Goal: Transaction & Acquisition: Purchase product/service

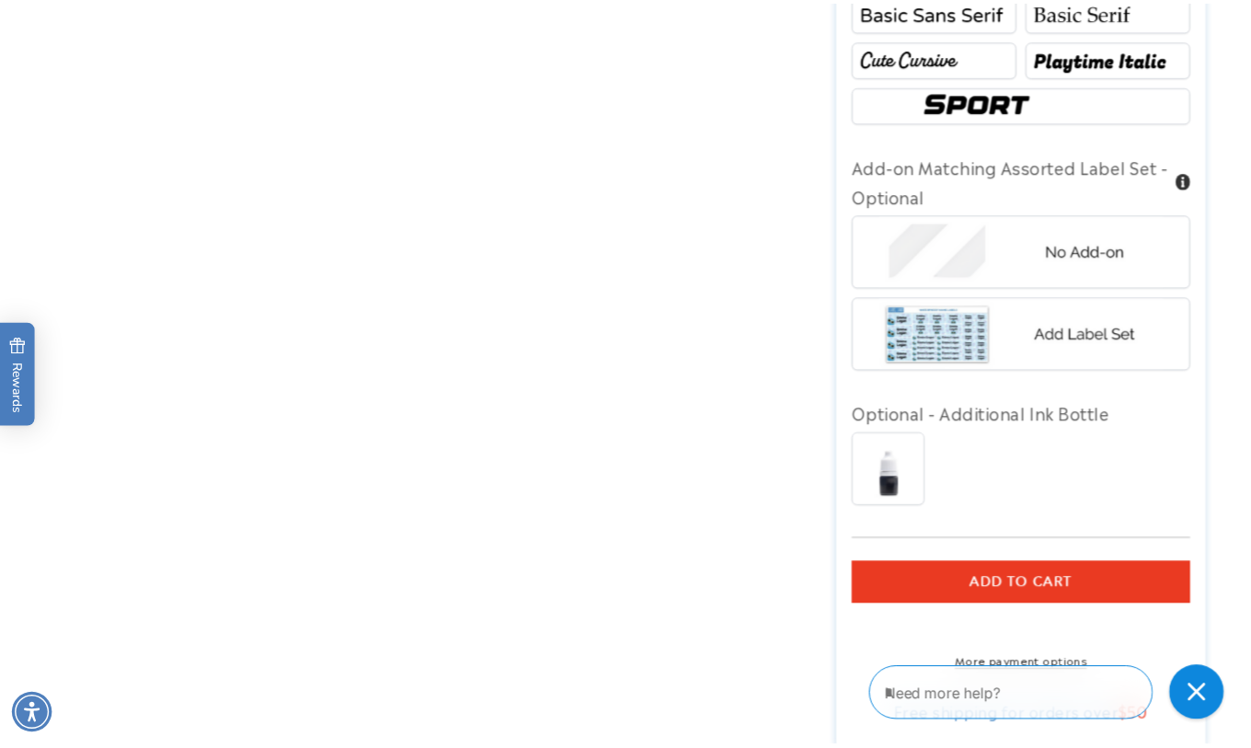
scroll to position [1288, 0]
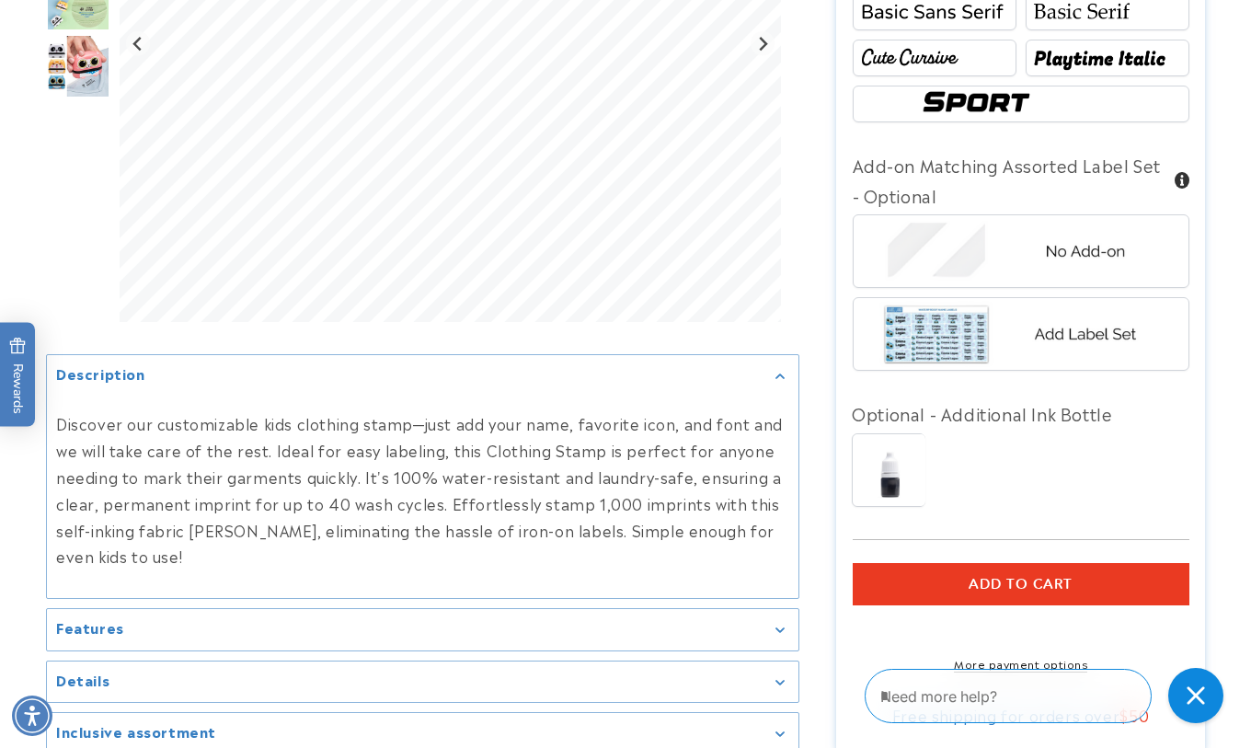
click at [1062, 568] on button "Add to cart" at bounding box center [1021, 584] width 337 height 42
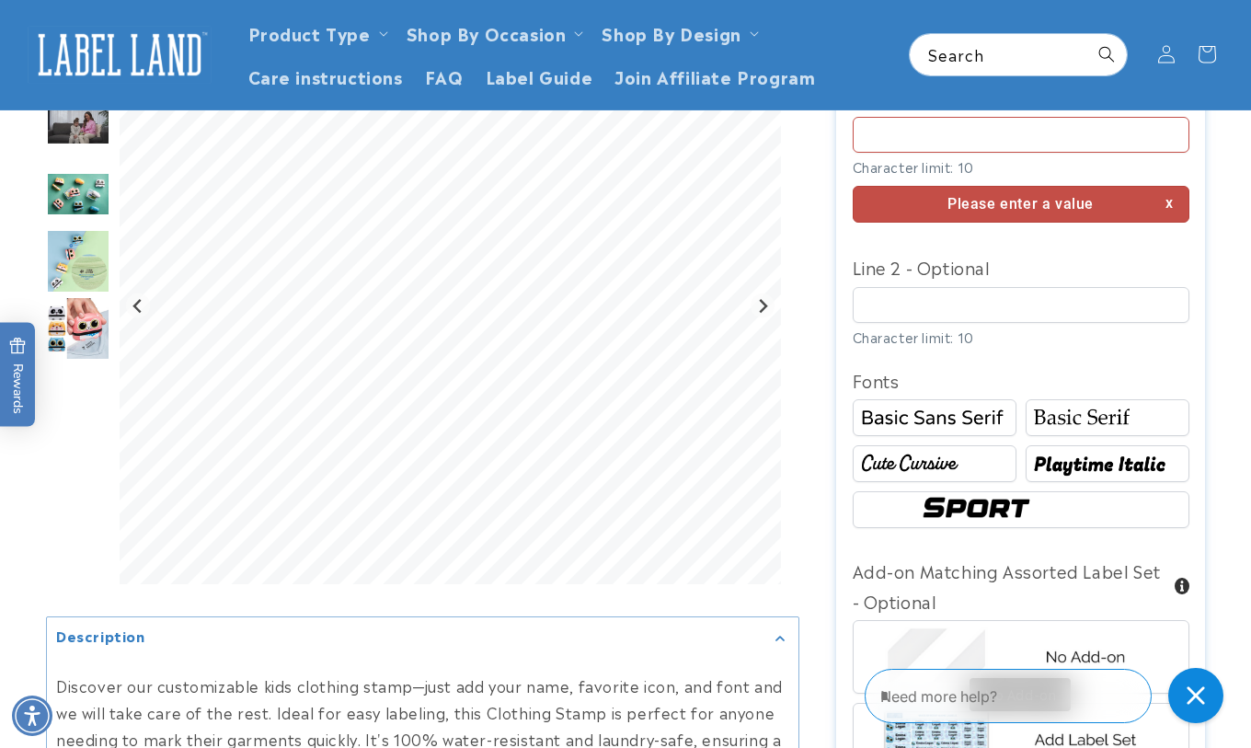
scroll to position [903, 0]
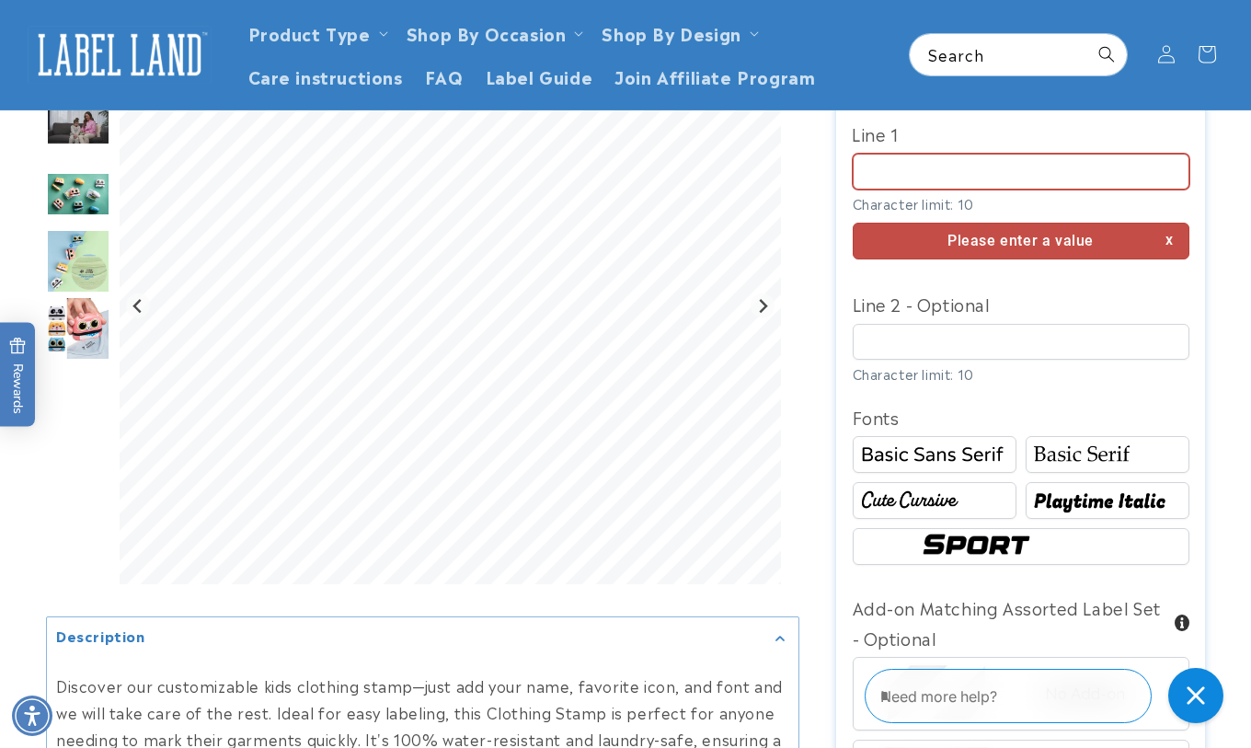
click at [932, 154] on input "Line 1" at bounding box center [1021, 172] width 337 height 36
paste input "**********"
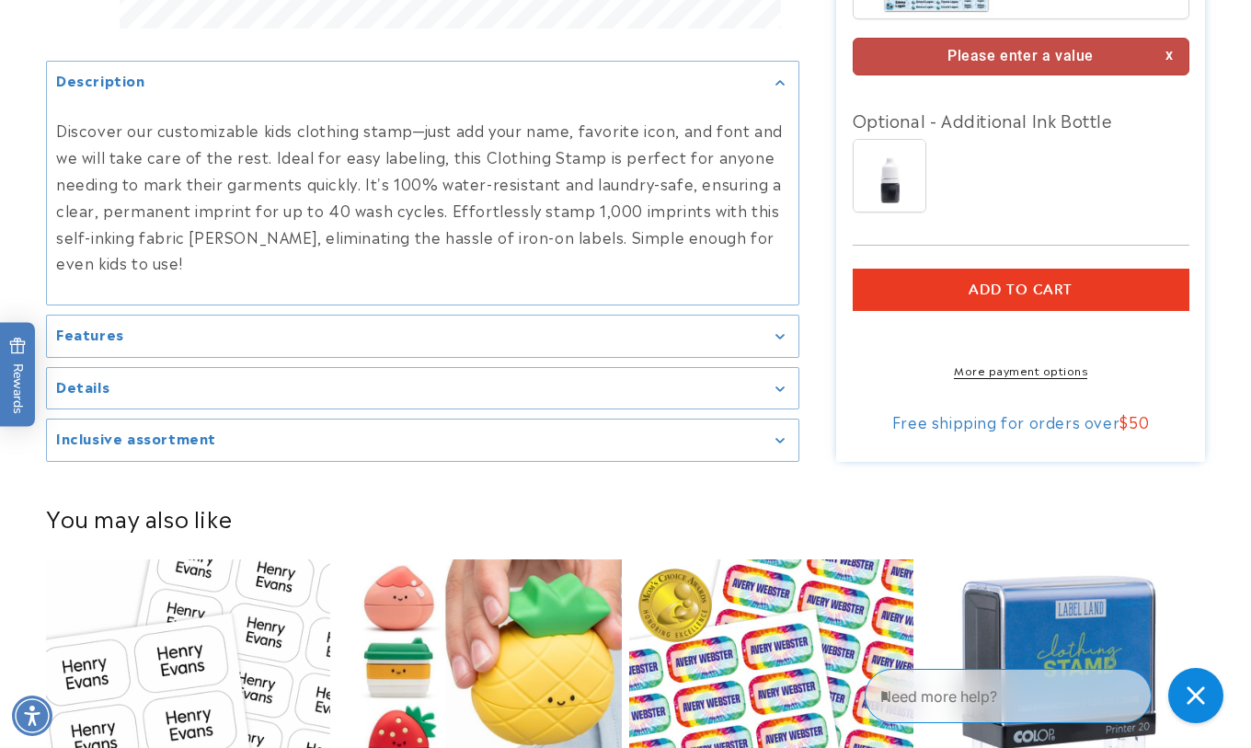
type input "**********"
click at [857, 322] on shop-pay-wallet-button at bounding box center [855, 333] width 5 height 22
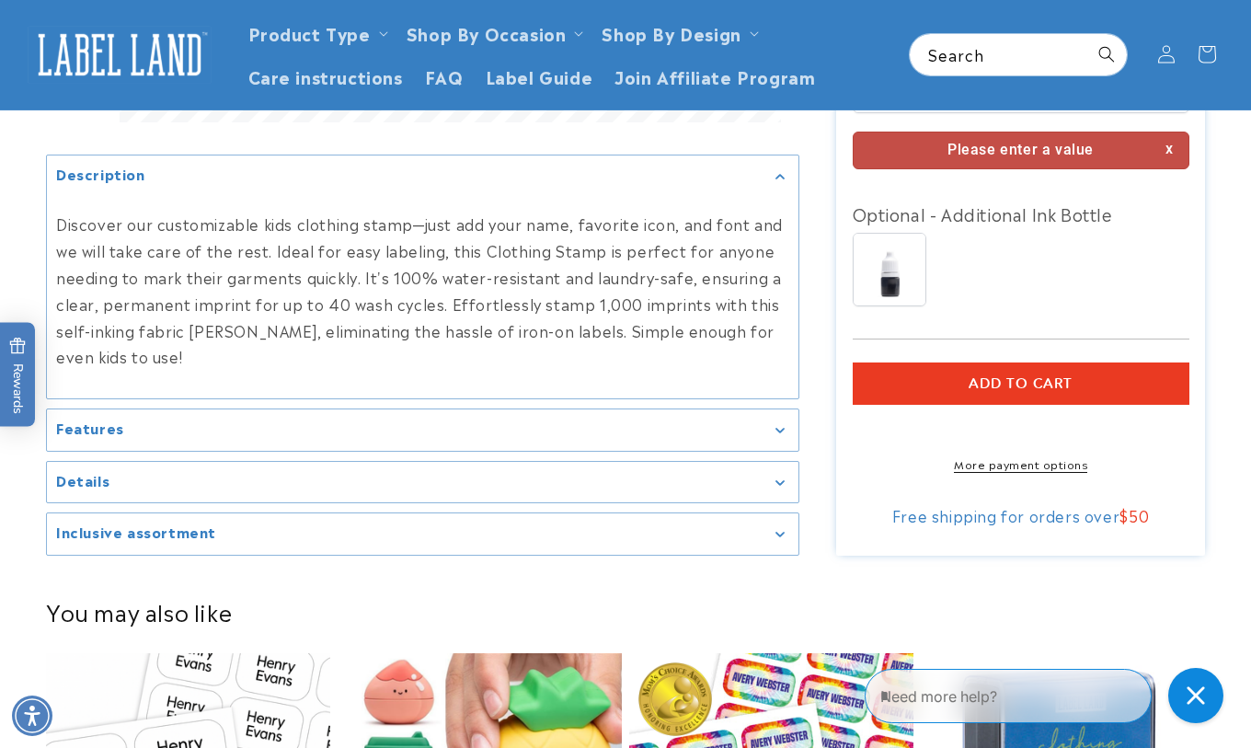
scroll to position [1322, 0]
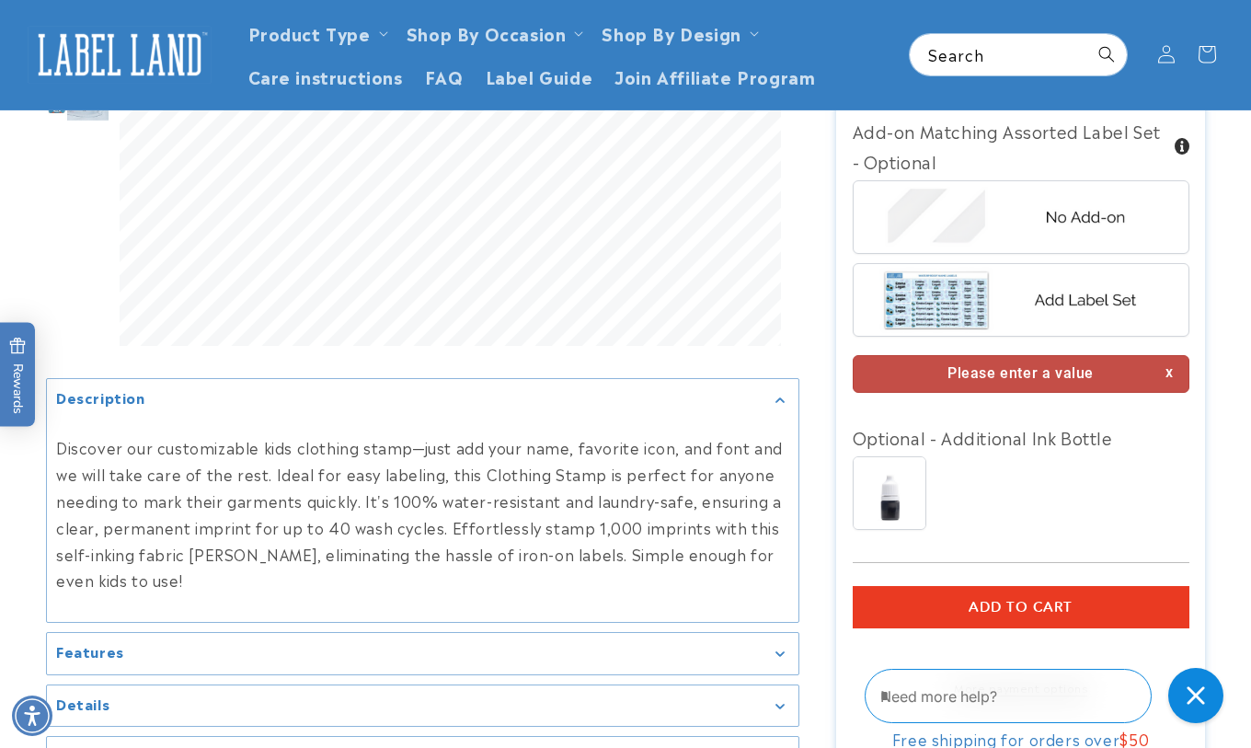
click at [1018, 586] on button "Add to cart" at bounding box center [1021, 607] width 337 height 42
click at [1020, 599] on span "Add to cart" at bounding box center [1021, 607] width 104 height 17
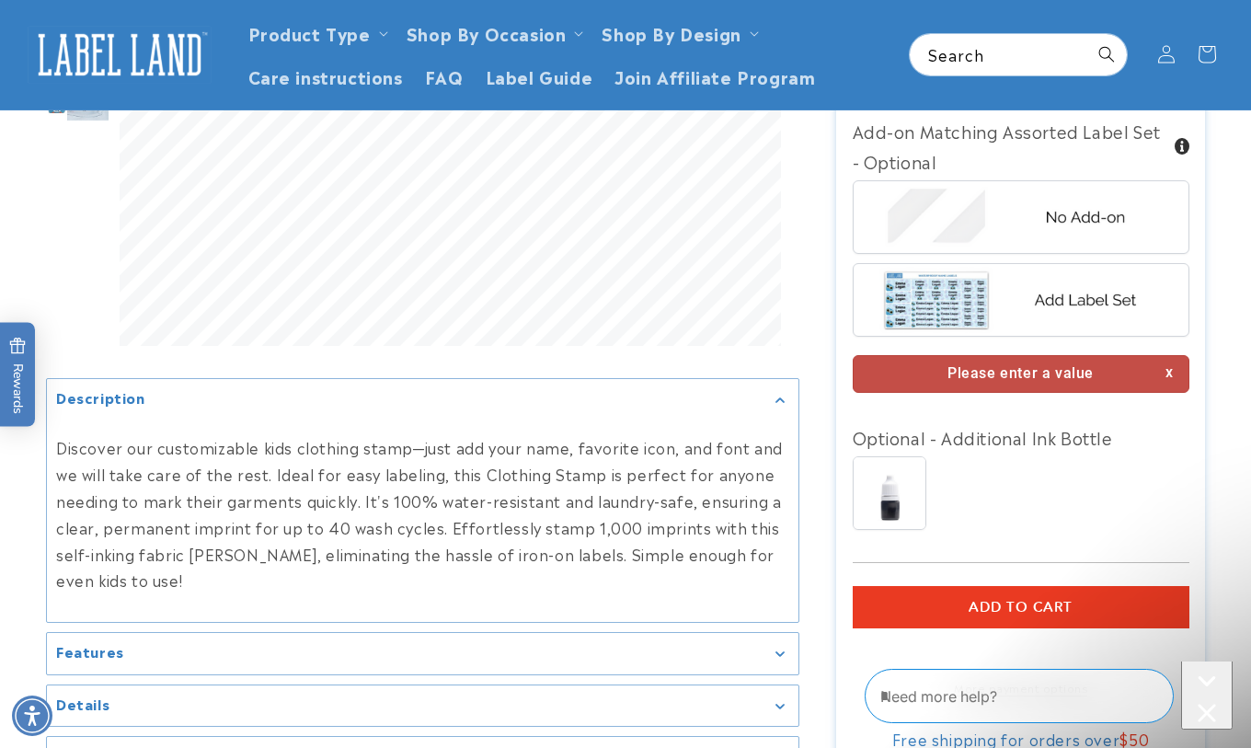
scroll to position [0, 0]
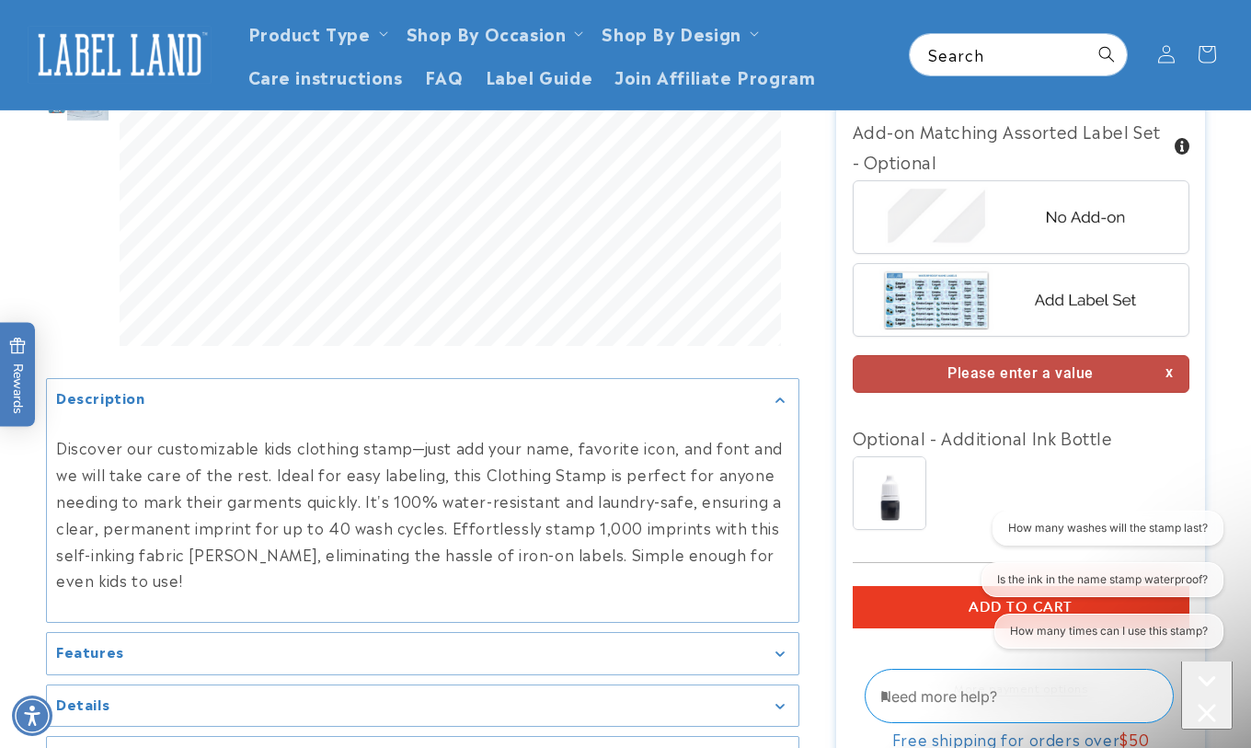
click at [990, 355] on div "Please enter a value" at bounding box center [1021, 374] width 337 height 38
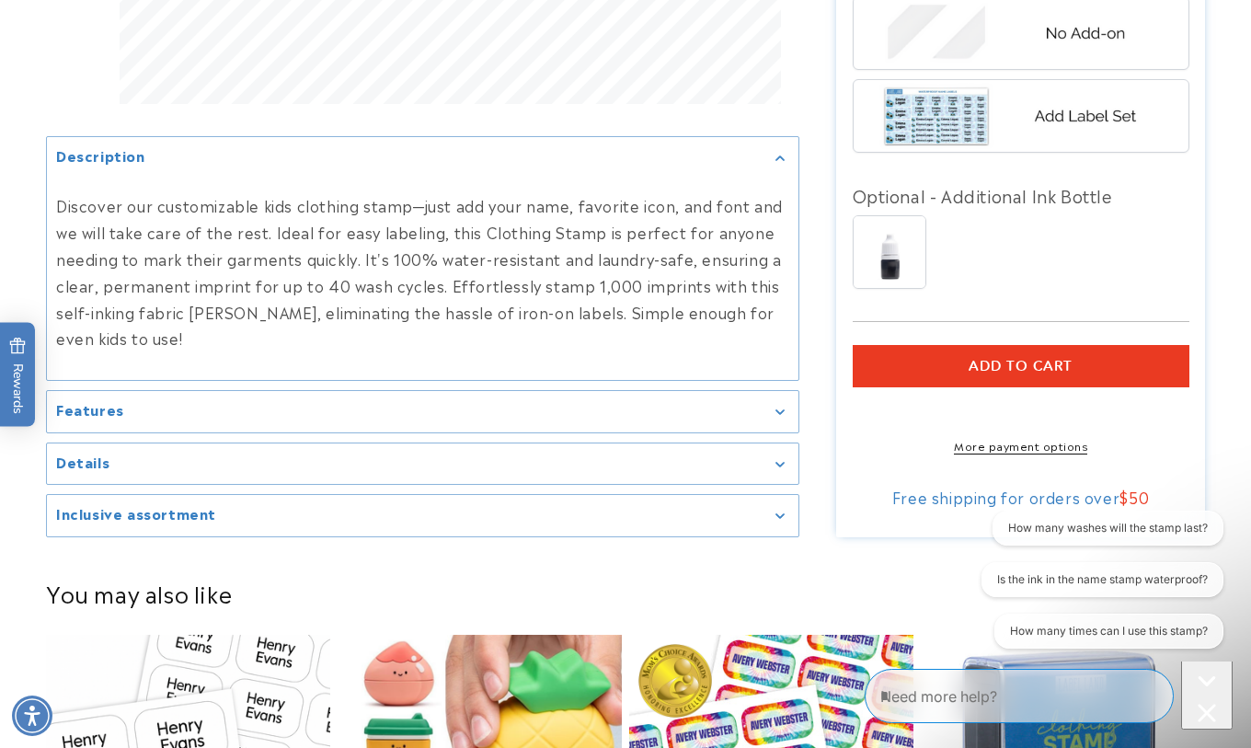
click at [992, 358] on span "Add to cart" at bounding box center [1021, 366] width 104 height 17
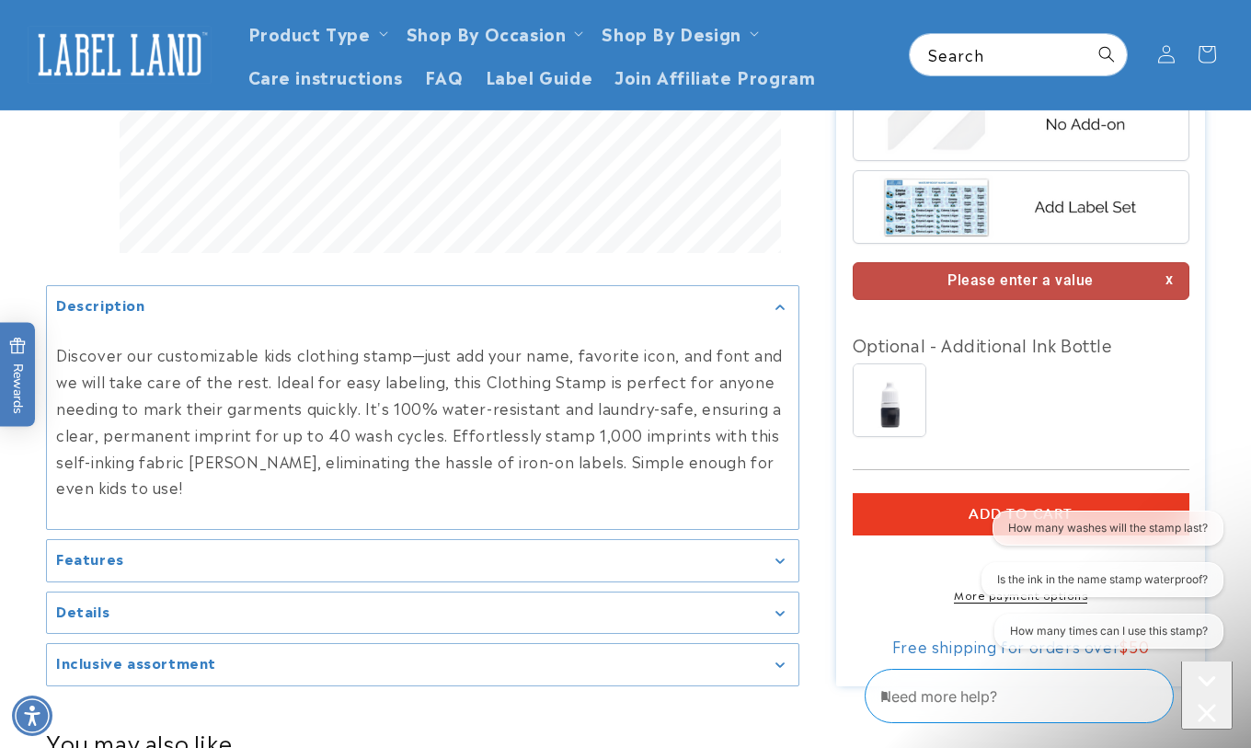
scroll to position [1322, 0]
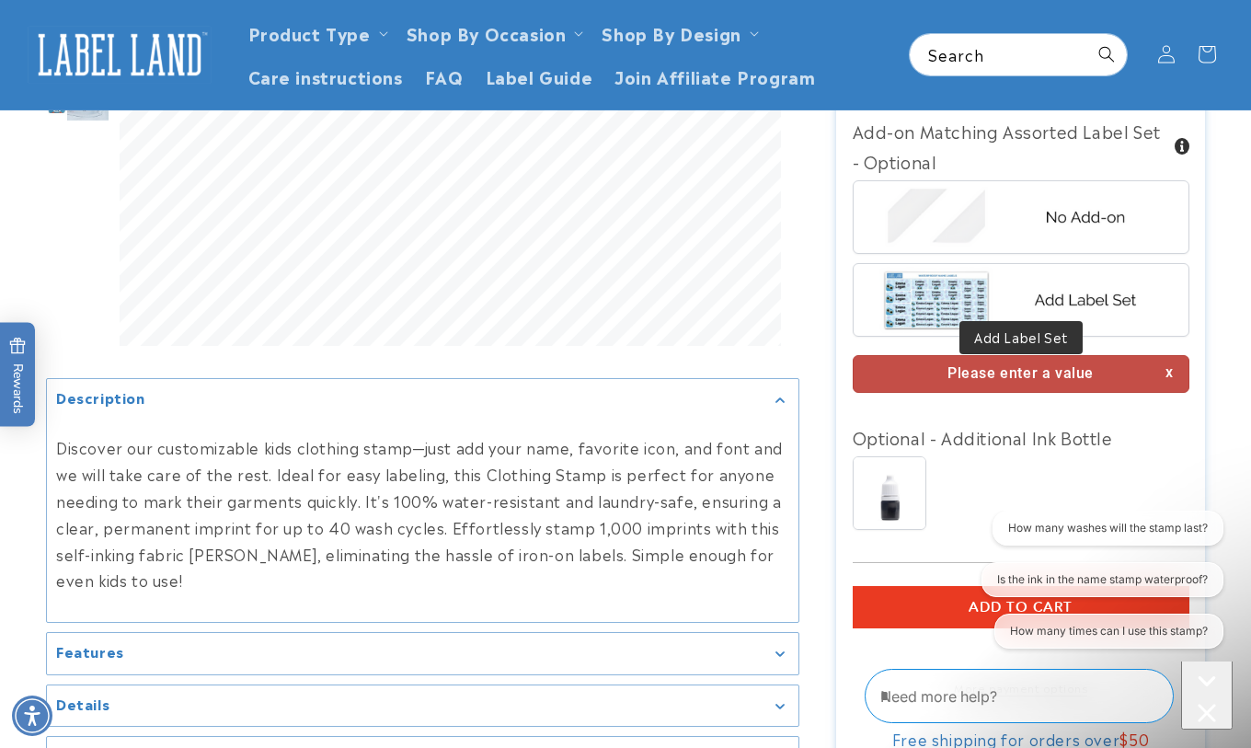
click at [1002, 295] on img at bounding box center [1021, 300] width 287 height 72
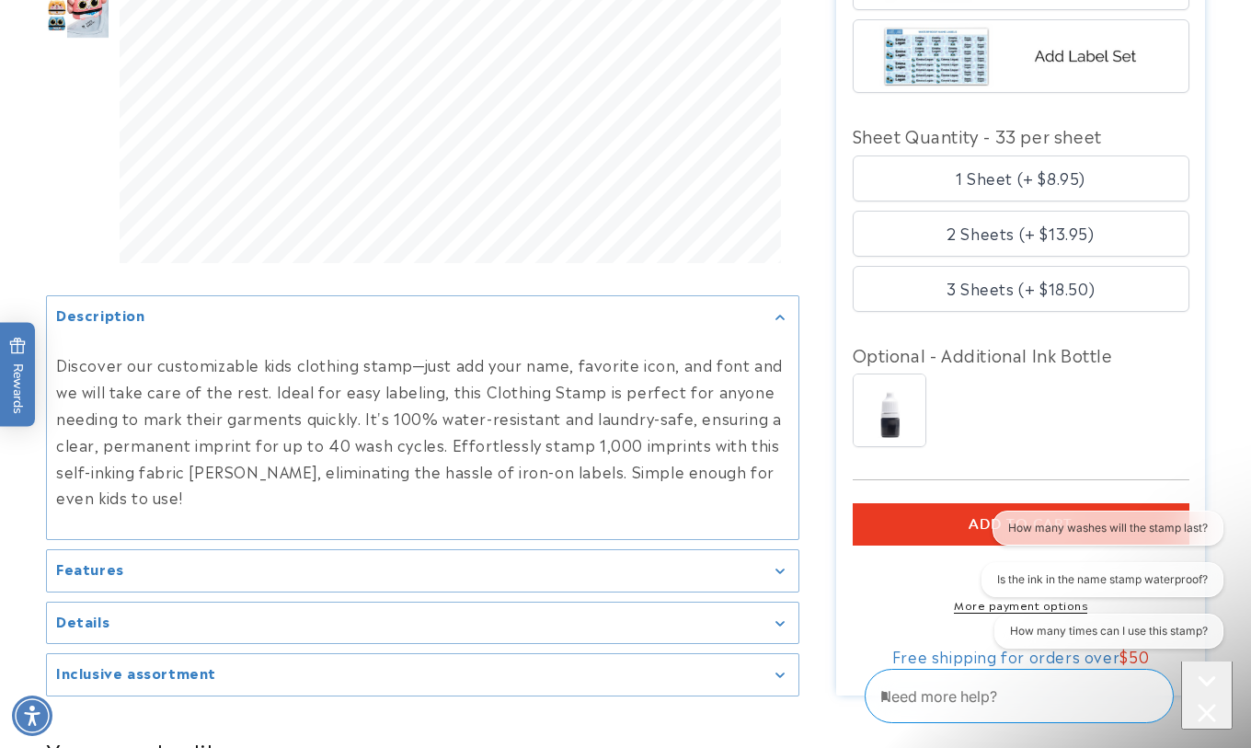
scroll to position [1690, 0]
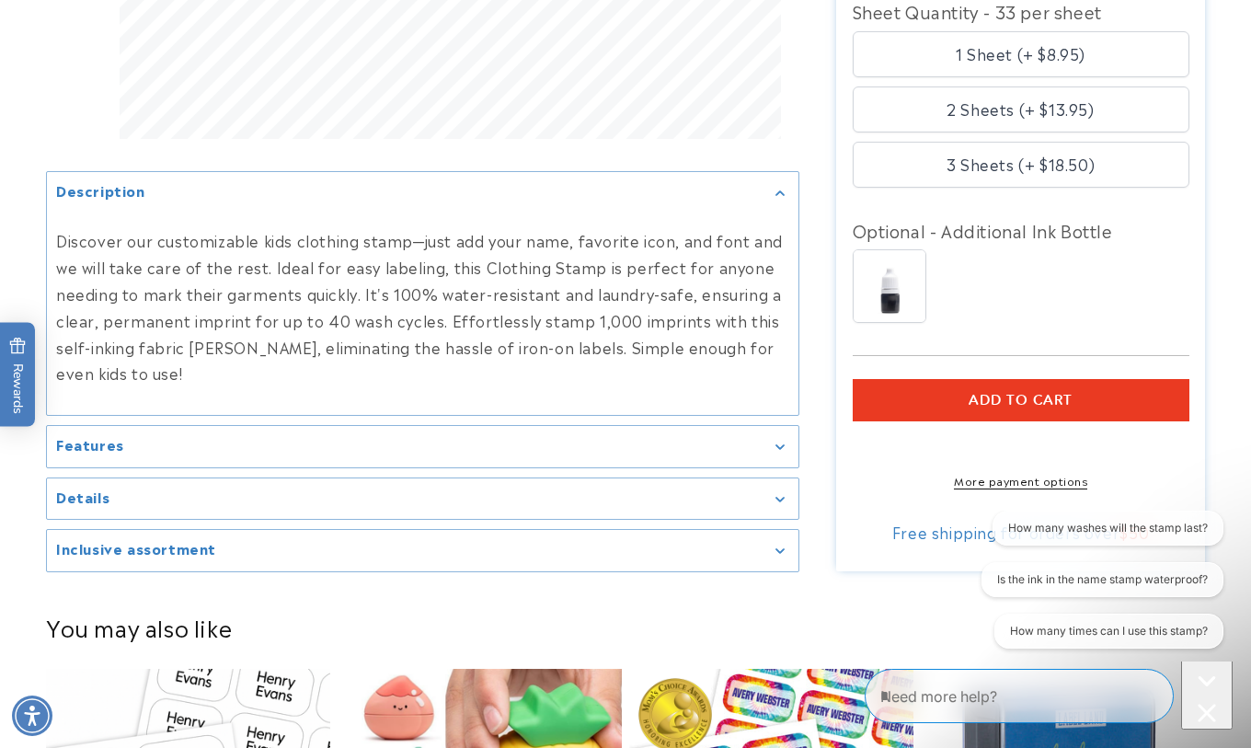
drag, startPoint x: 1009, startPoint y: 402, endPoint x: 1011, endPoint y: 385, distance: 17.6
click at [1010, 394] on div "Add to cart More payment options This item is a recurring or deferred purchase.…" at bounding box center [1021, 433] width 337 height 109
click at [1011, 392] on span "Add to cart" at bounding box center [1021, 400] width 104 height 17
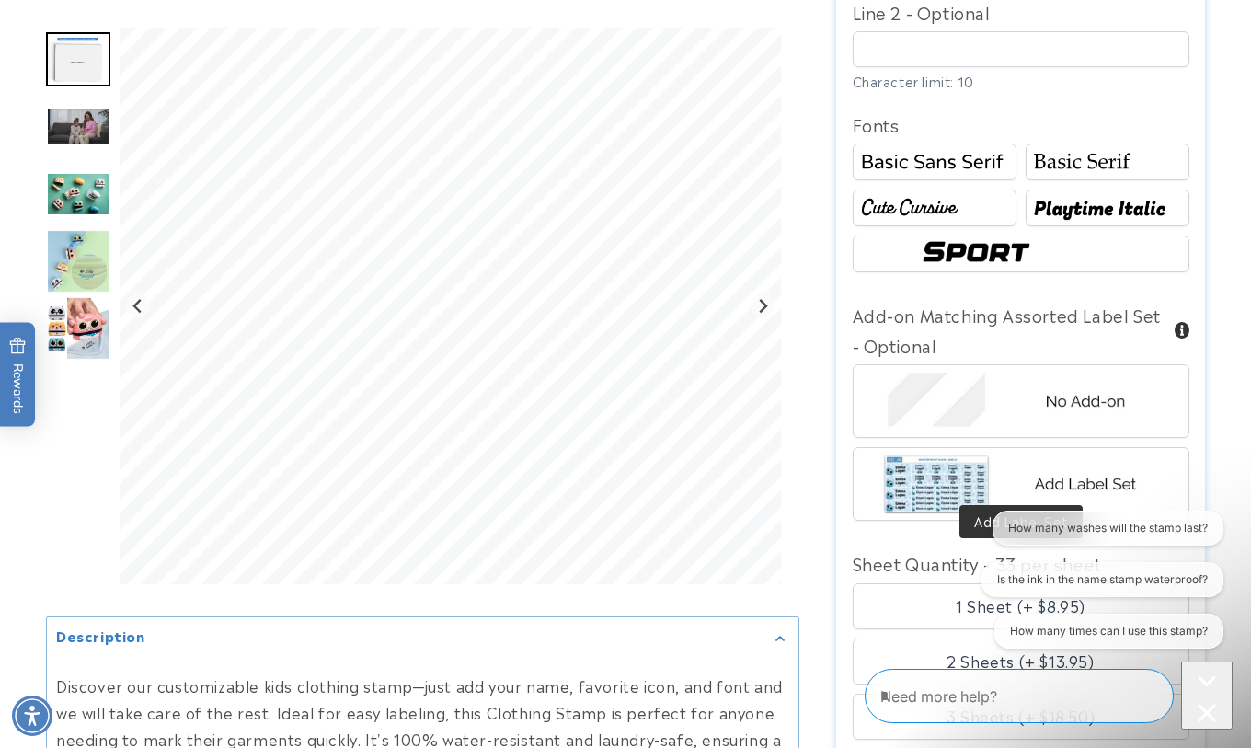
scroll to position [1506, 0]
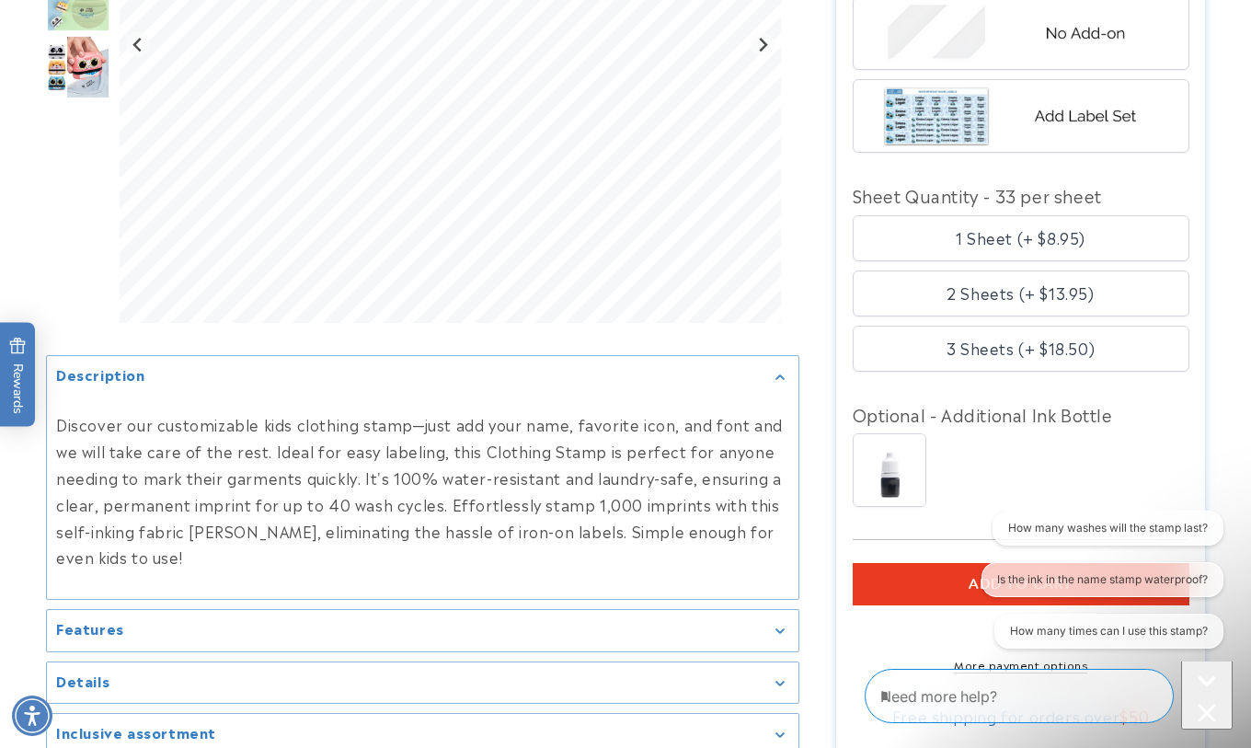
click at [916, 563] on button "ADD TO CART" at bounding box center [1021, 584] width 337 height 42
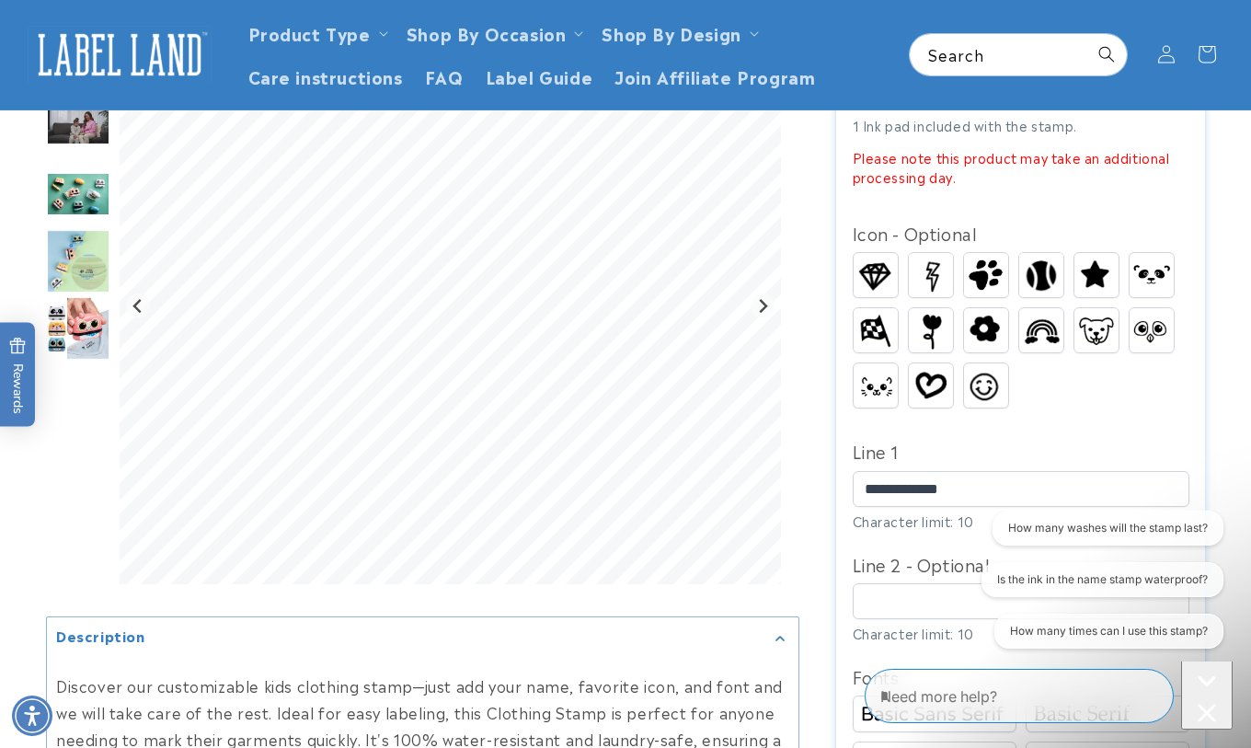
scroll to position [0, 0]
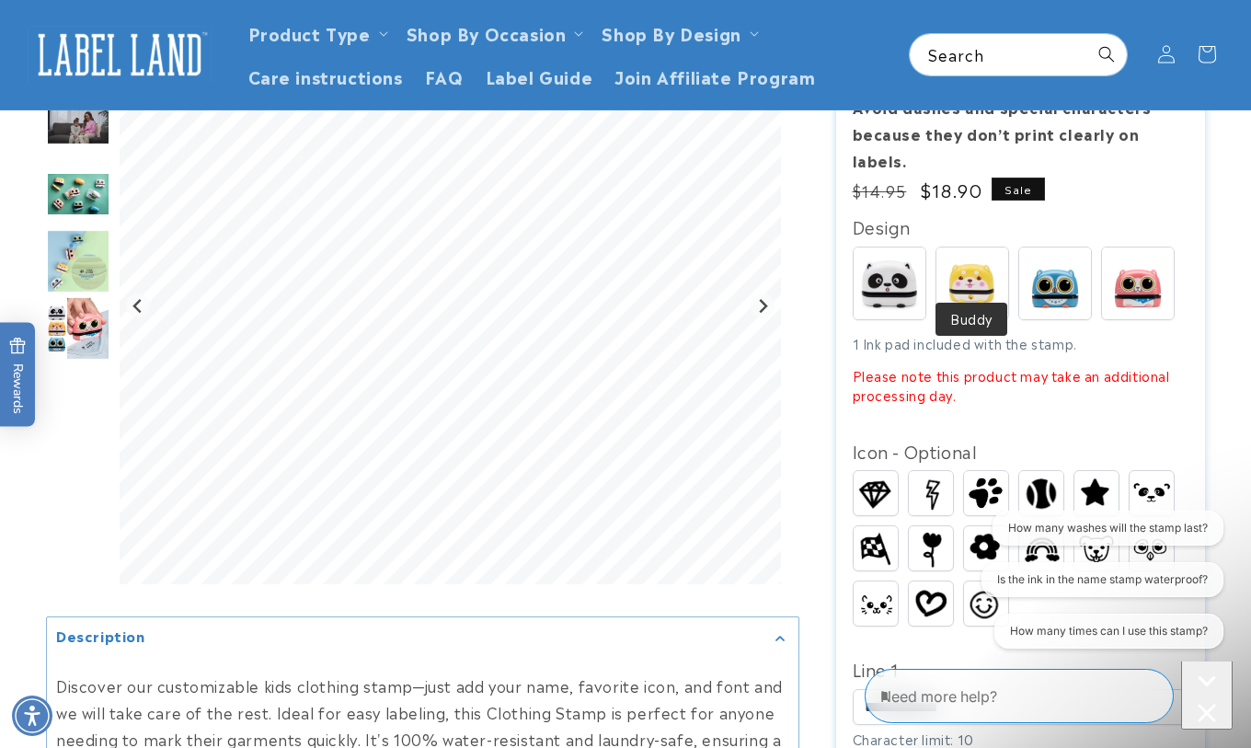
click at [997, 258] on img at bounding box center [972, 283] width 72 height 72
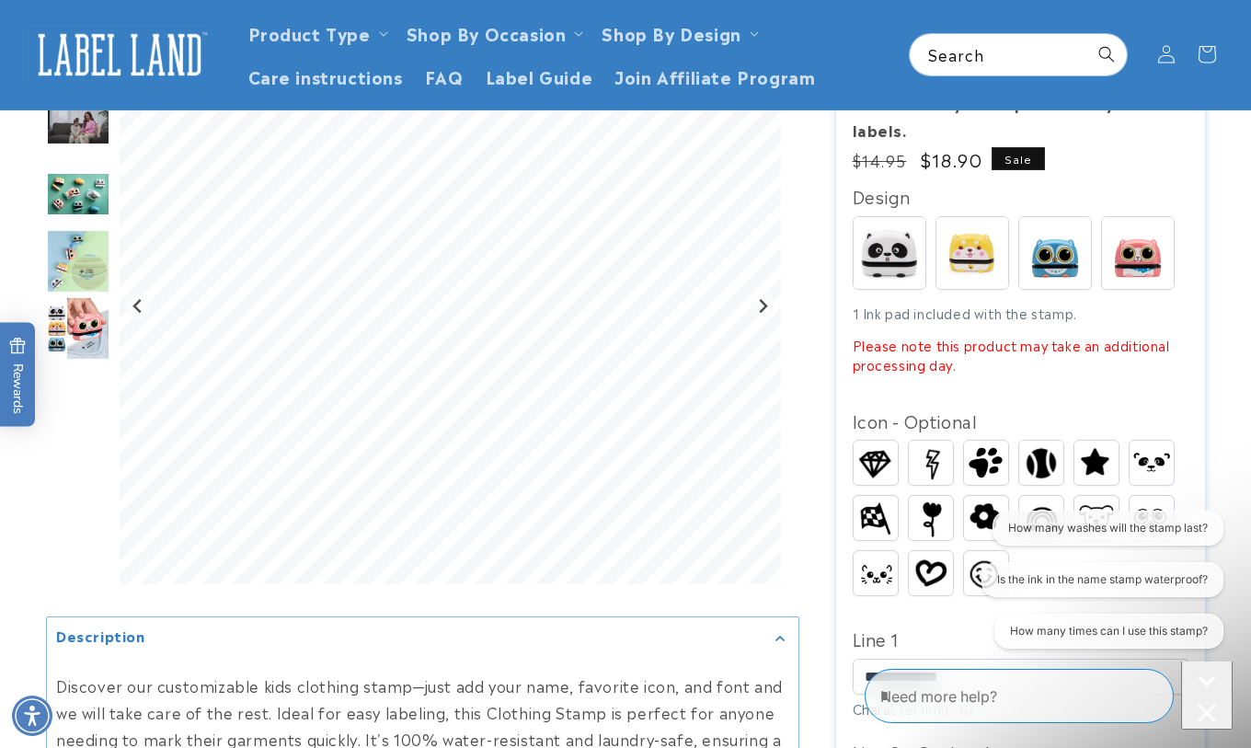
scroll to position [552, 0]
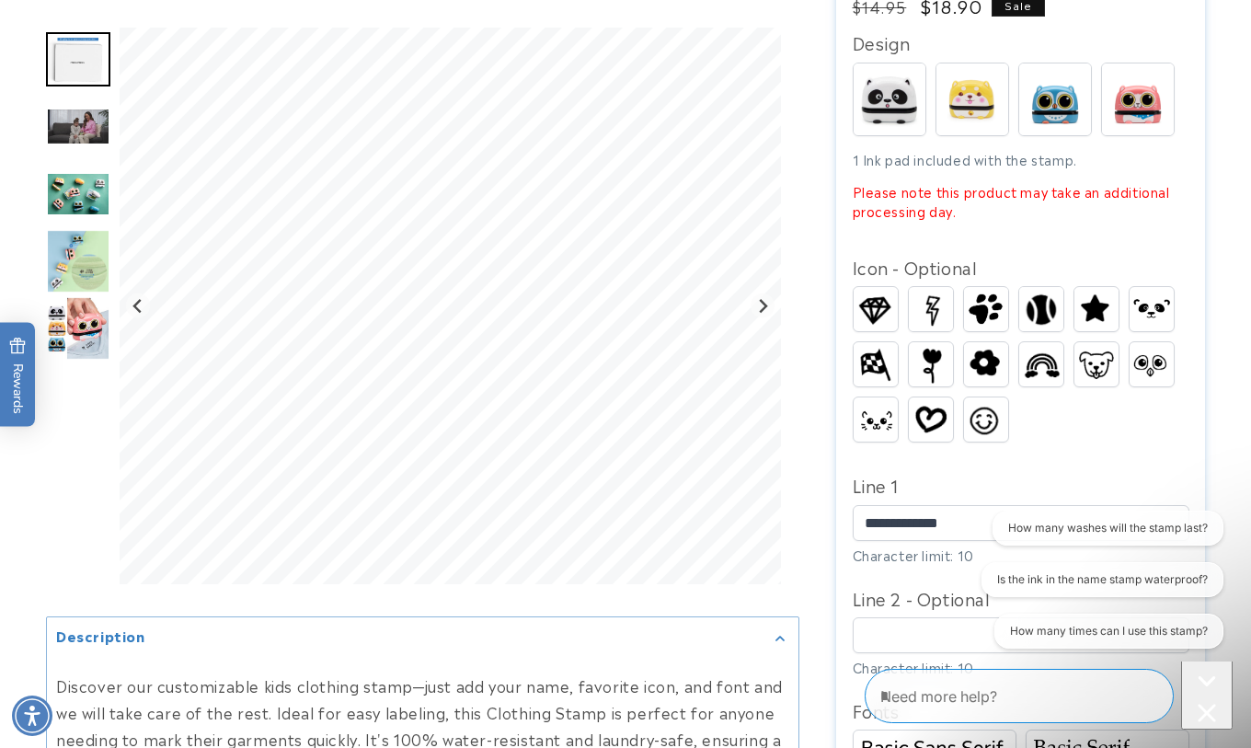
click at [938, 288] on img at bounding box center [931, 309] width 44 height 43
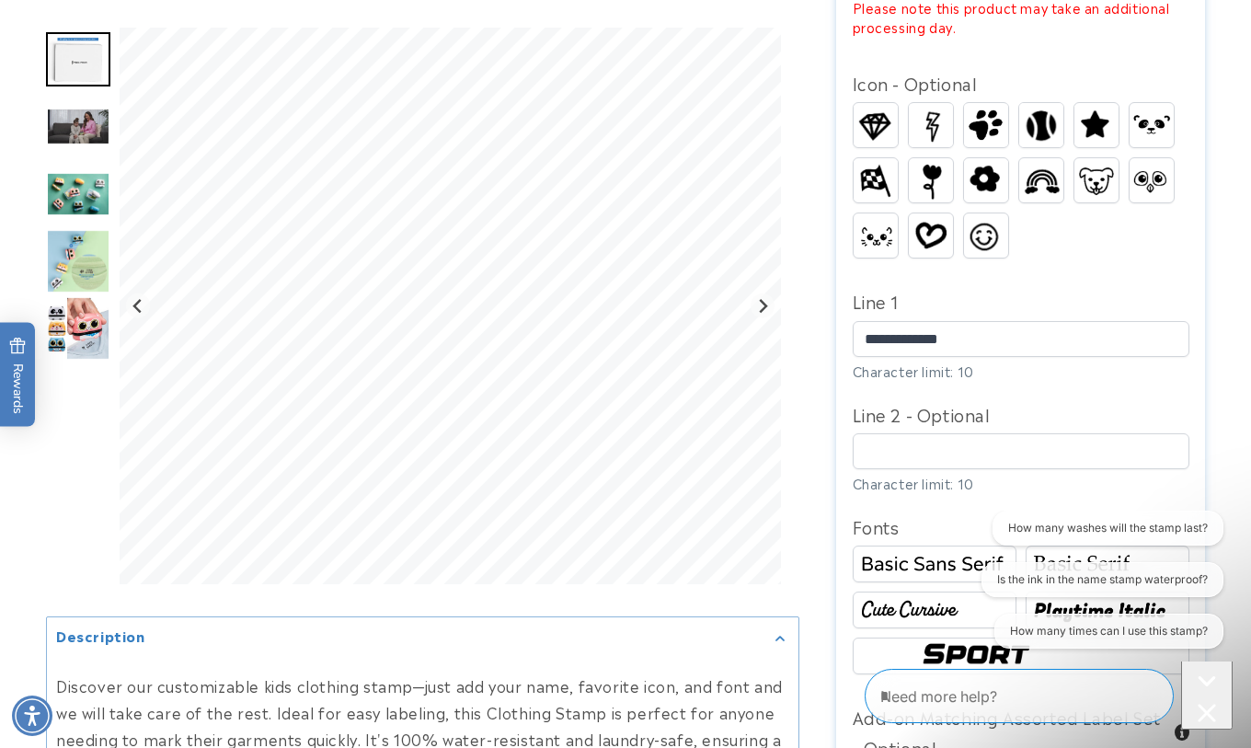
scroll to position [920, 0]
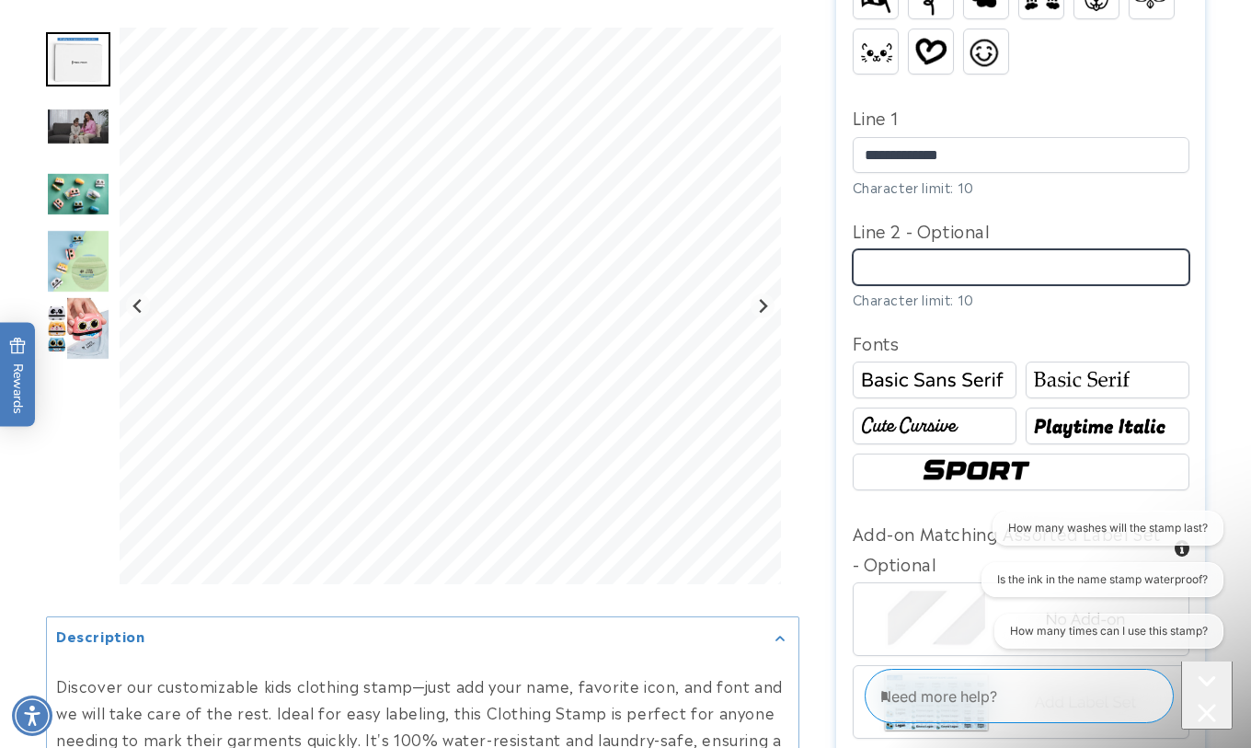
click at [960, 249] on input "Line 2 - Optional" at bounding box center [1021, 267] width 337 height 36
paste input "**********"
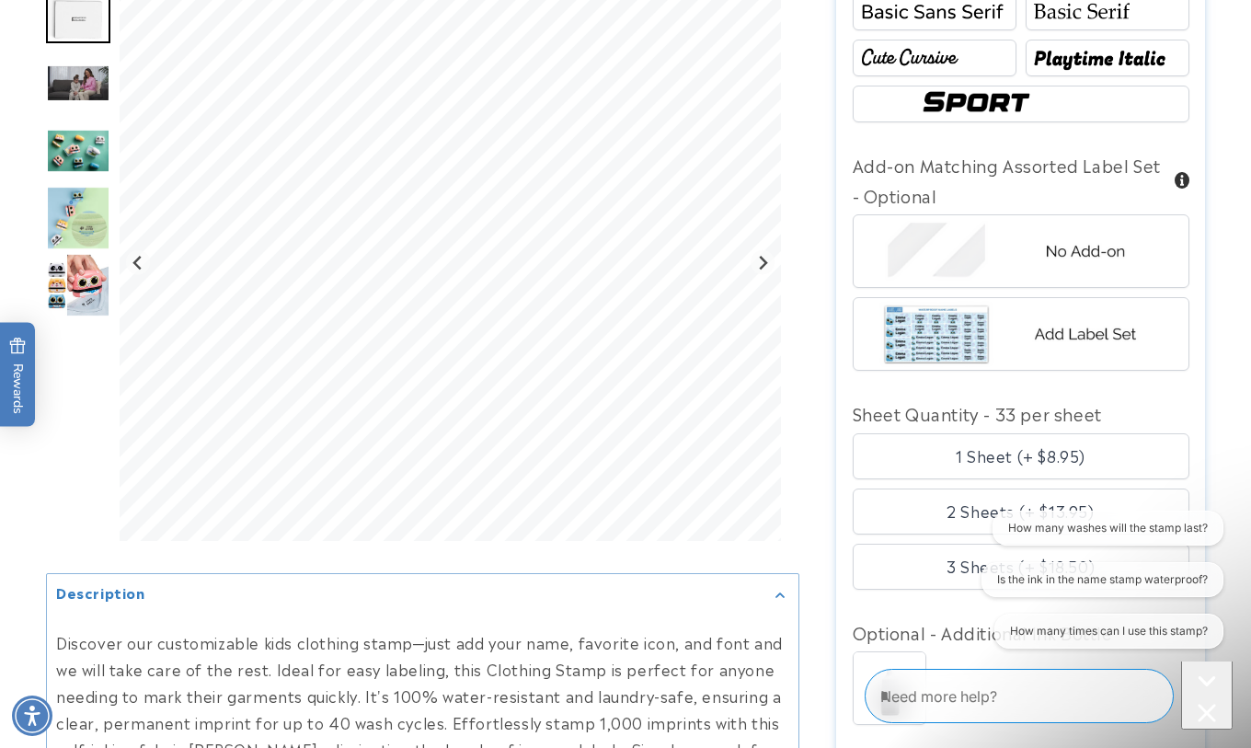
scroll to position [1656, 0]
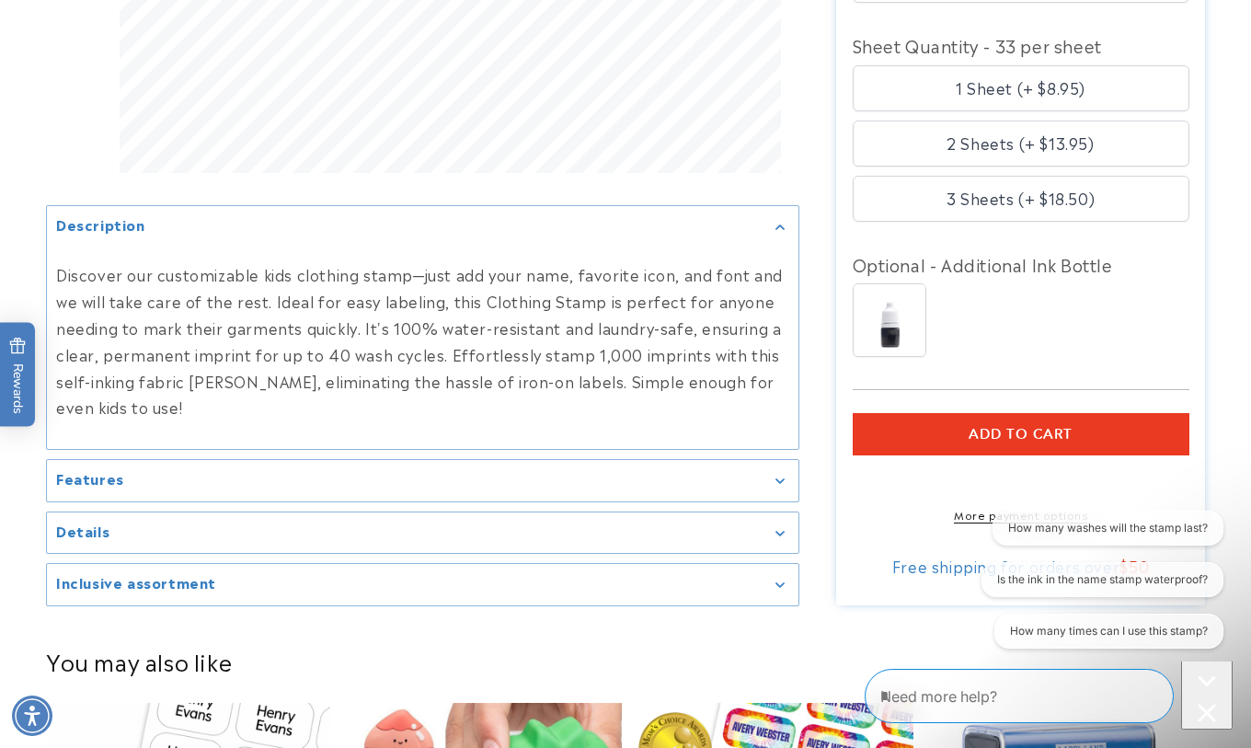
type input "**********"
click at [996, 421] on button "ADD TO CART" at bounding box center [1021, 434] width 337 height 42
click at [994, 426] on span "ADD TO CART" at bounding box center [1021, 434] width 104 height 17
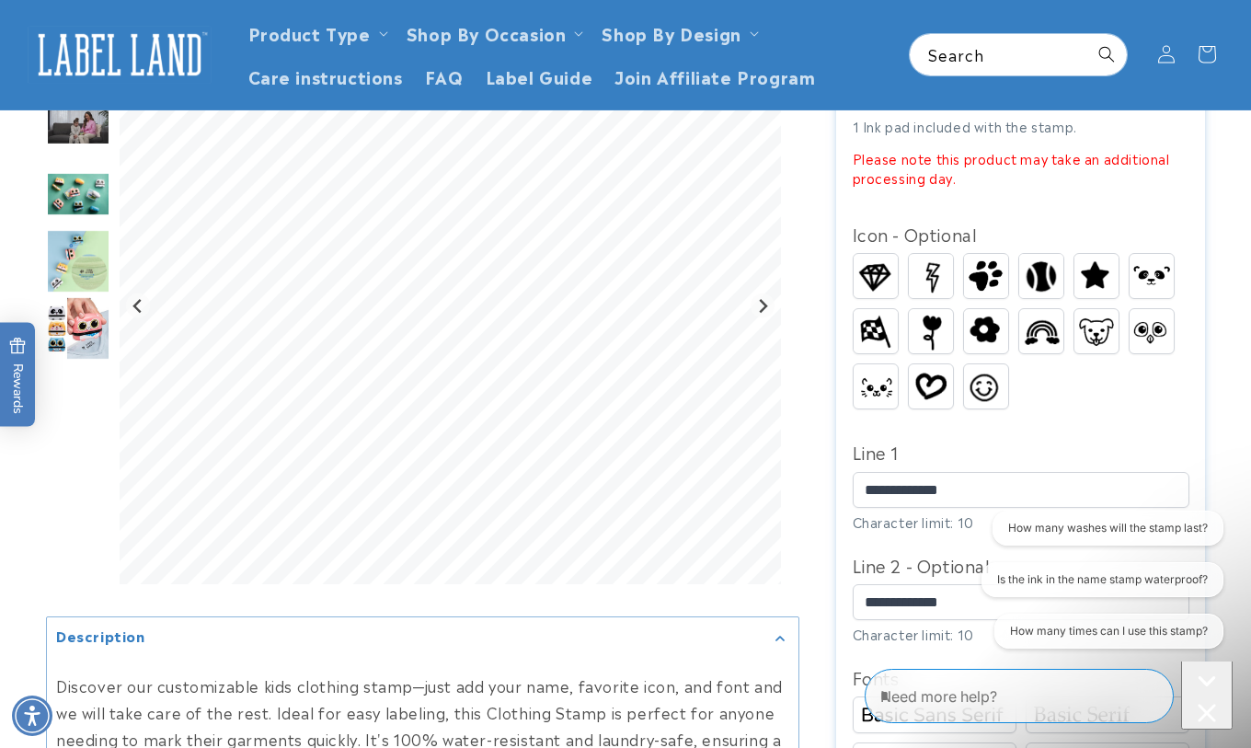
scroll to position [368, 0]
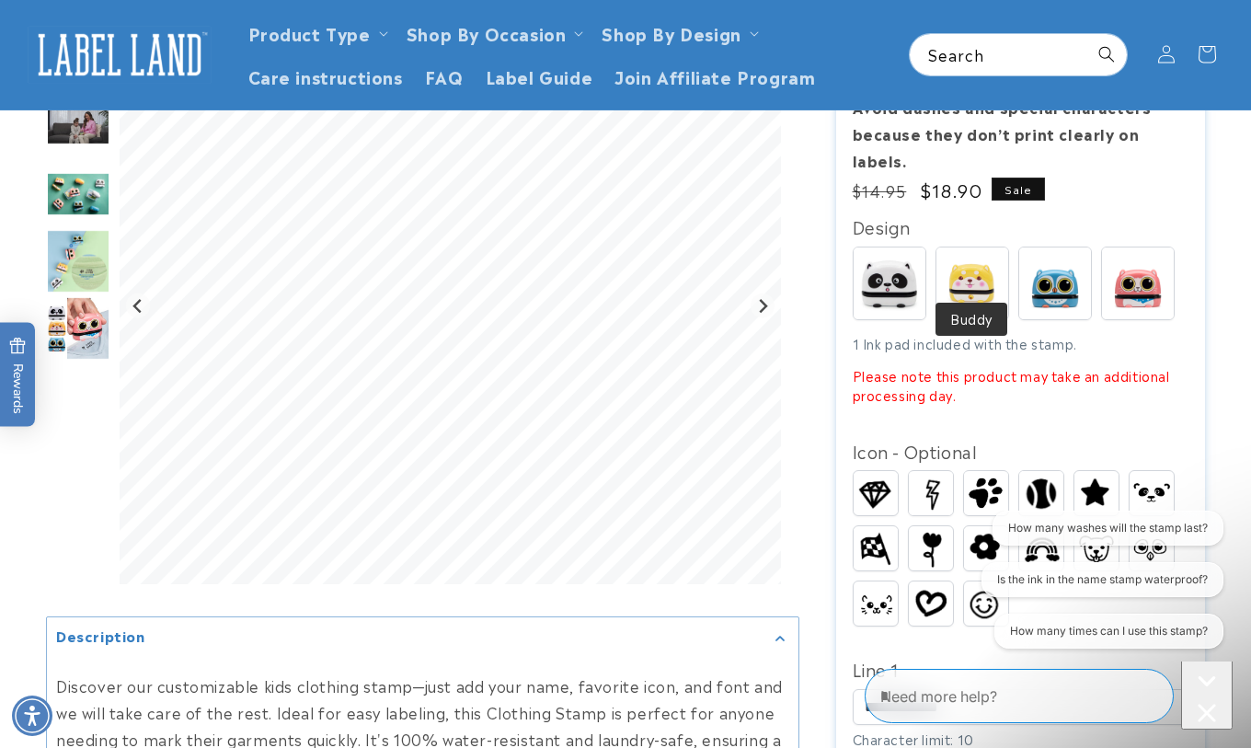
click at [975, 249] on img at bounding box center [972, 283] width 72 height 72
click at [892, 285] on img at bounding box center [890, 283] width 72 height 72
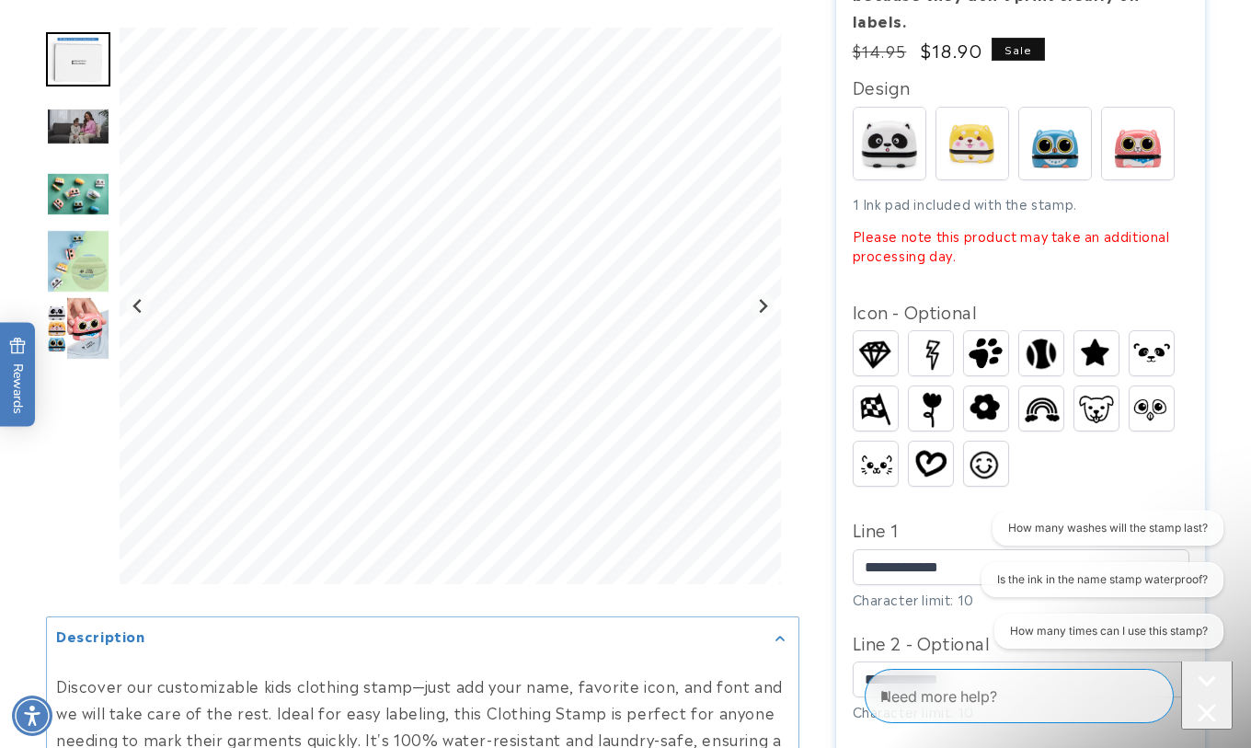
scroll to position [552, 0]
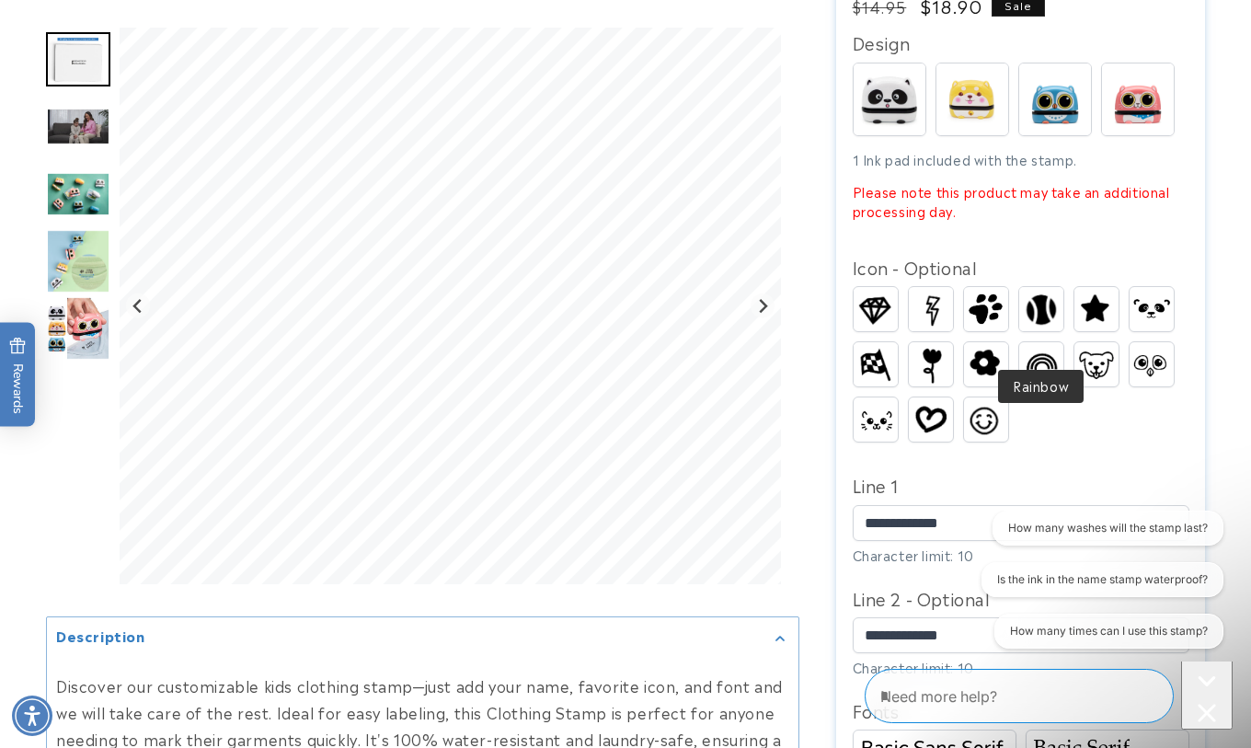
click at [1030, 352] on img at bounding box center [1041, 365] width 44 height 34
click at [1014, 83] on div "Spots Buddy Blinky Whiskers" at bounding box center [1026, 104] width 346 height 83
click at [1040, 79] on img at bounding box center [1055, 99] width 72 height 72
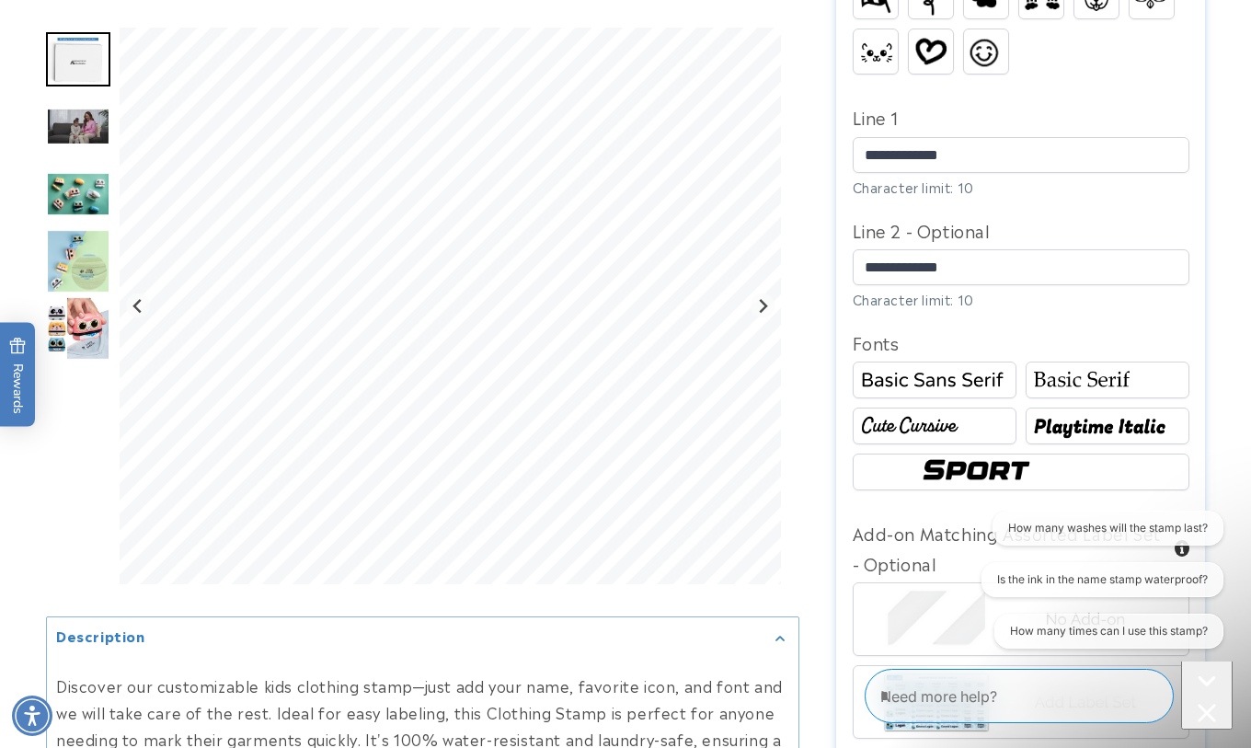
scroll to position [1104, 0]
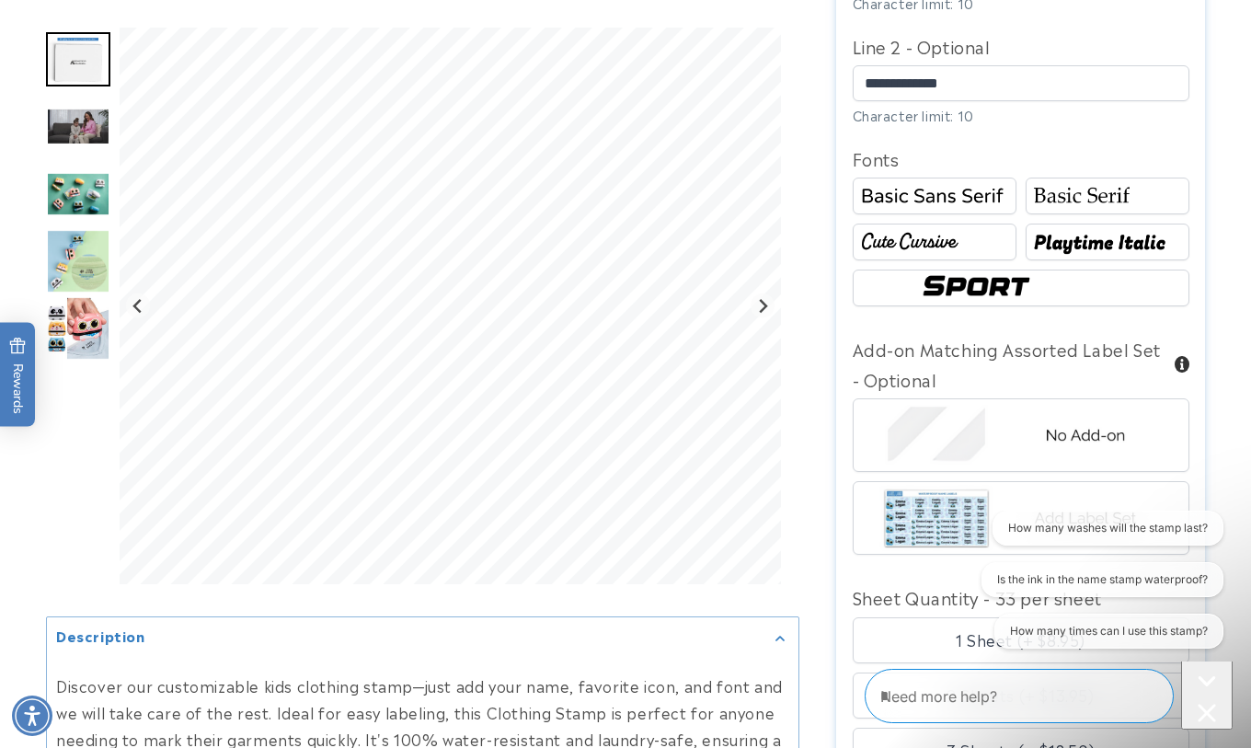
click at [985, 270] on img at bounding box center [1021, 287] width 210 height 35
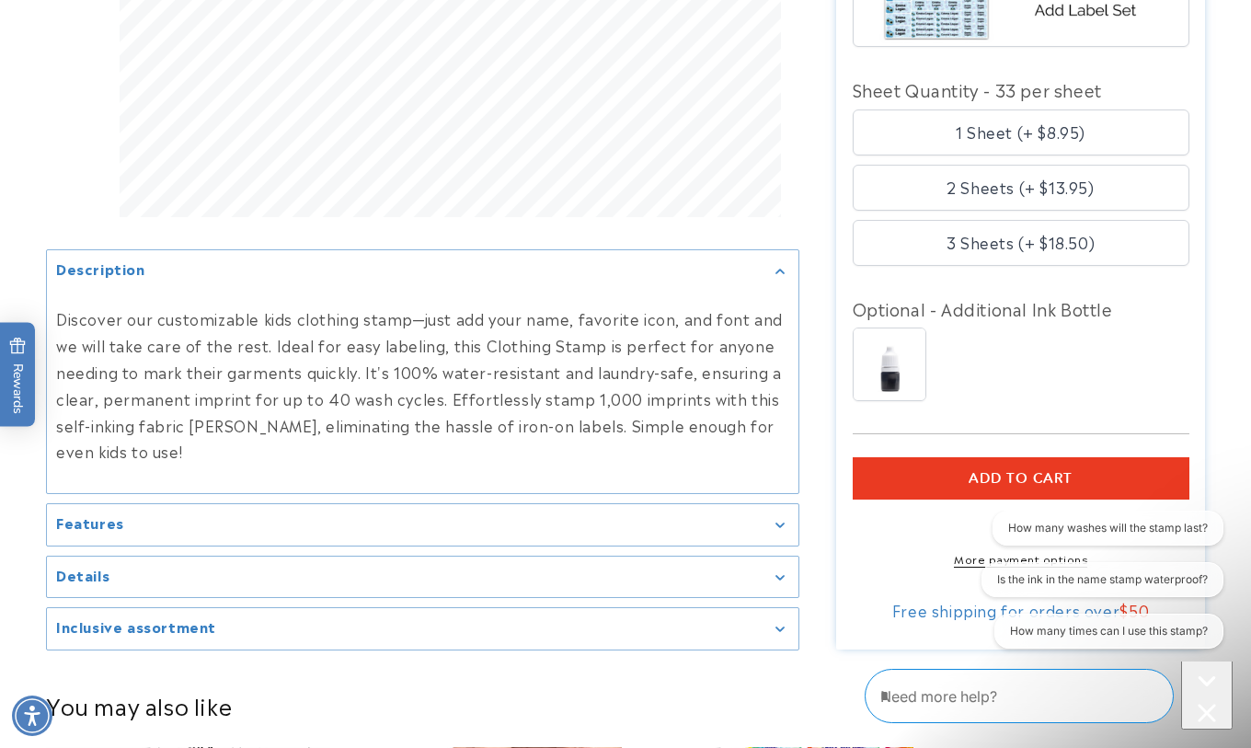
scroll to position [1656, 0]
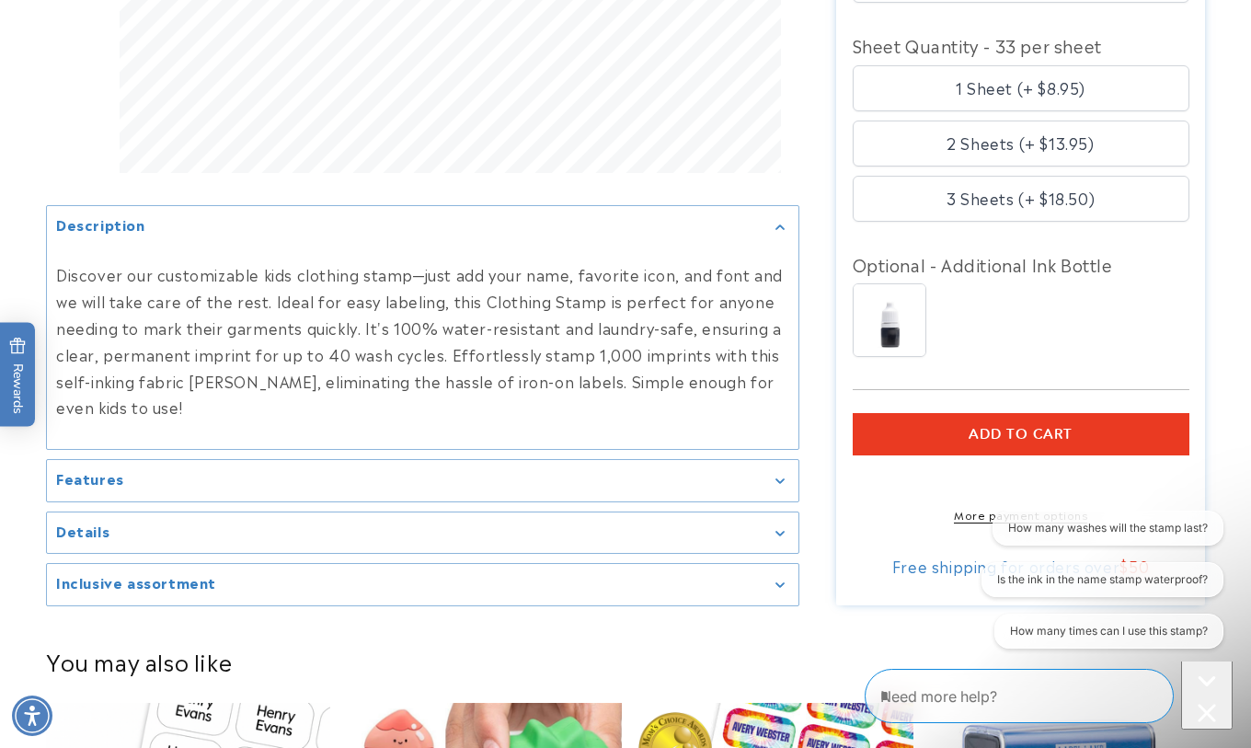
click at [1005, 426] on span "ADD TO CART" at bounding box center [1021, 434] width 104 height 17
drag, startPoint x: 1014, startPoint y: 421, endPoint x: 1014, endPoint y: 441, distance: 19.3
click at [1014, 435] on div "ADD TO CART More payment options This item is a recurring or deferred purchase.…" at bounding box center [1021, 467] width 337 height 109
click at [1014, 419] on button "ADD TO CART" at bounding box center [1021, 434] width 337 height 42
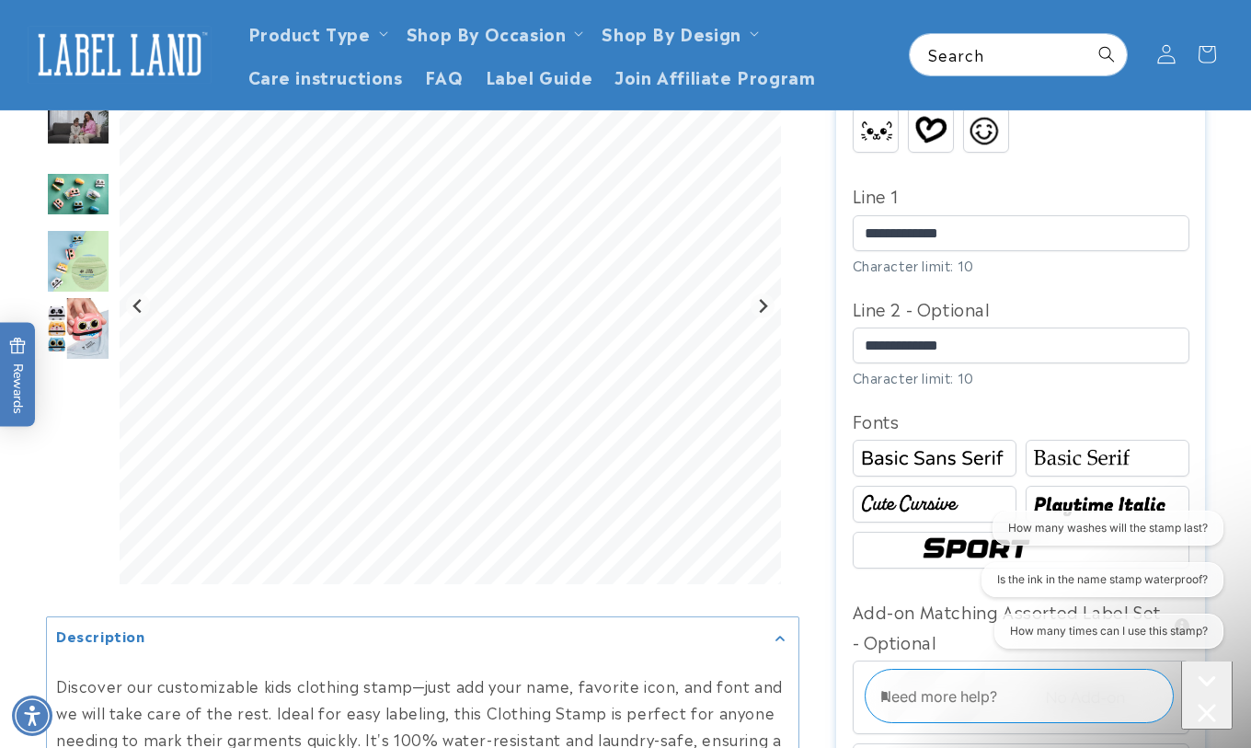
scroll to position [0, 0]
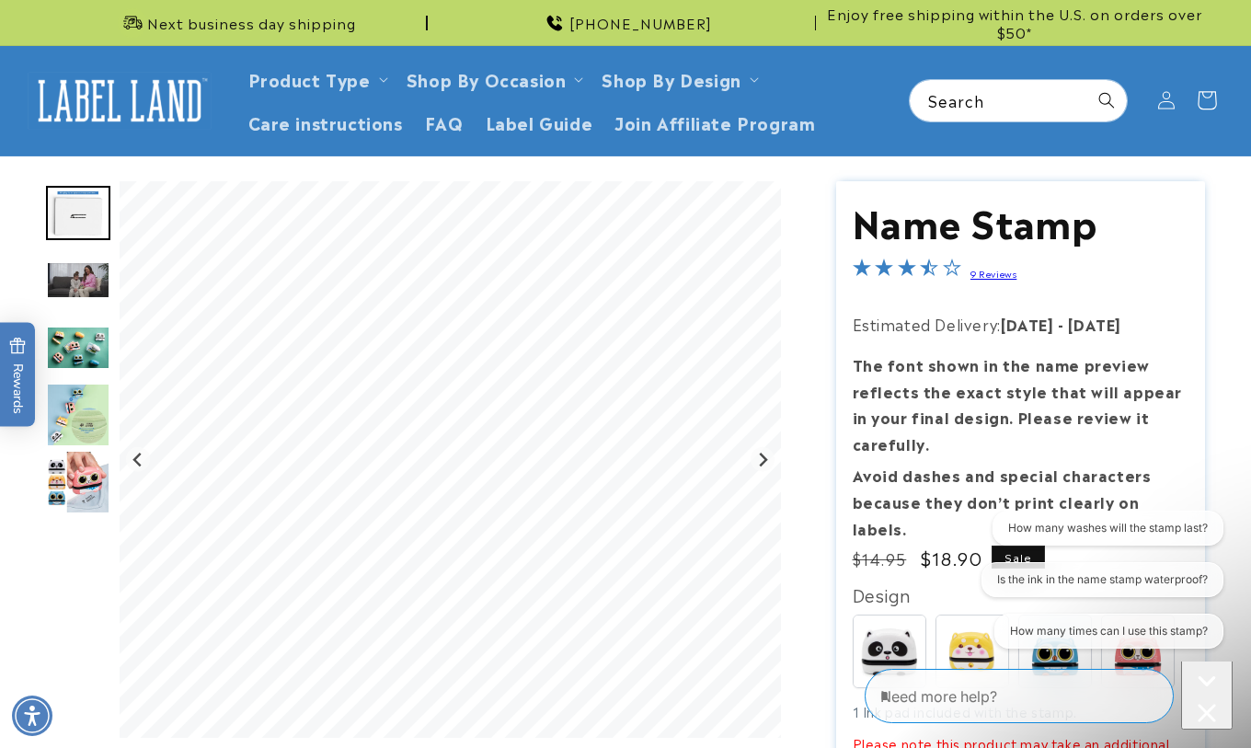
click at [1208, 108] on icon at bounding box center [1206, 100] width 43 height 43
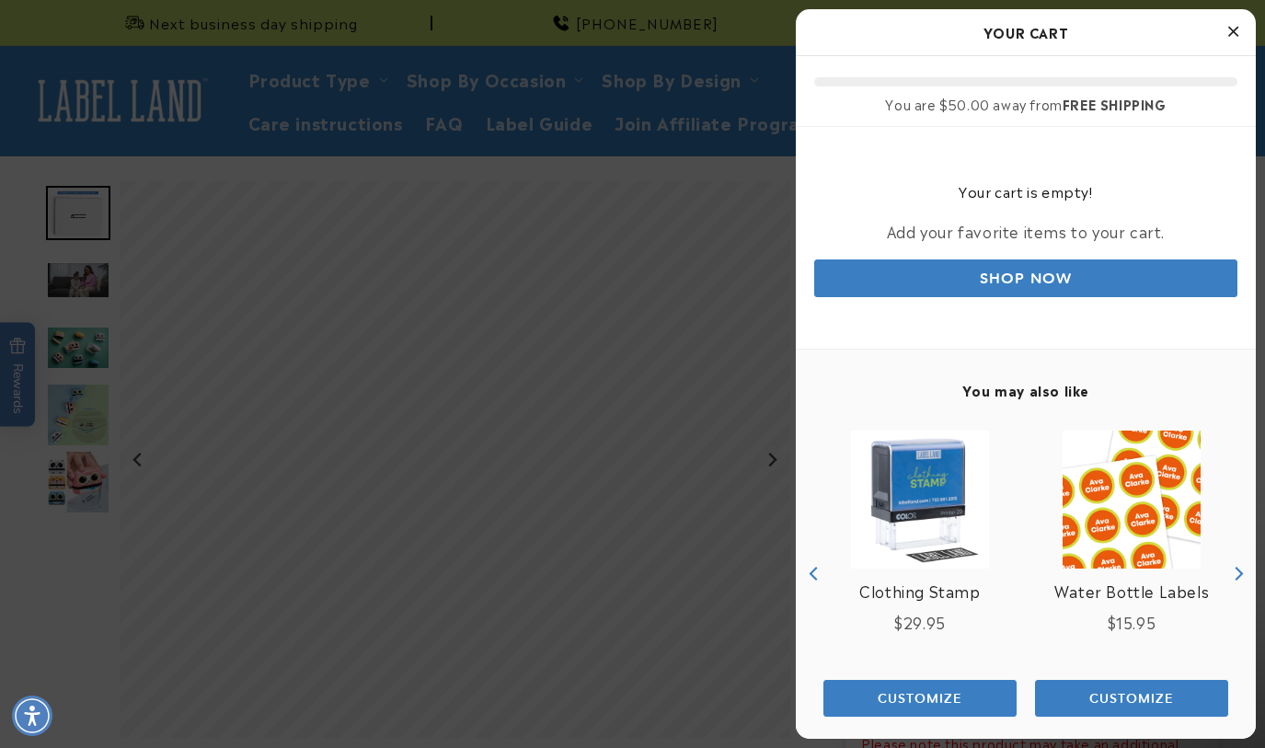
click at [778, 209] on div at bounding box center [632, 374] width 1265 height 748
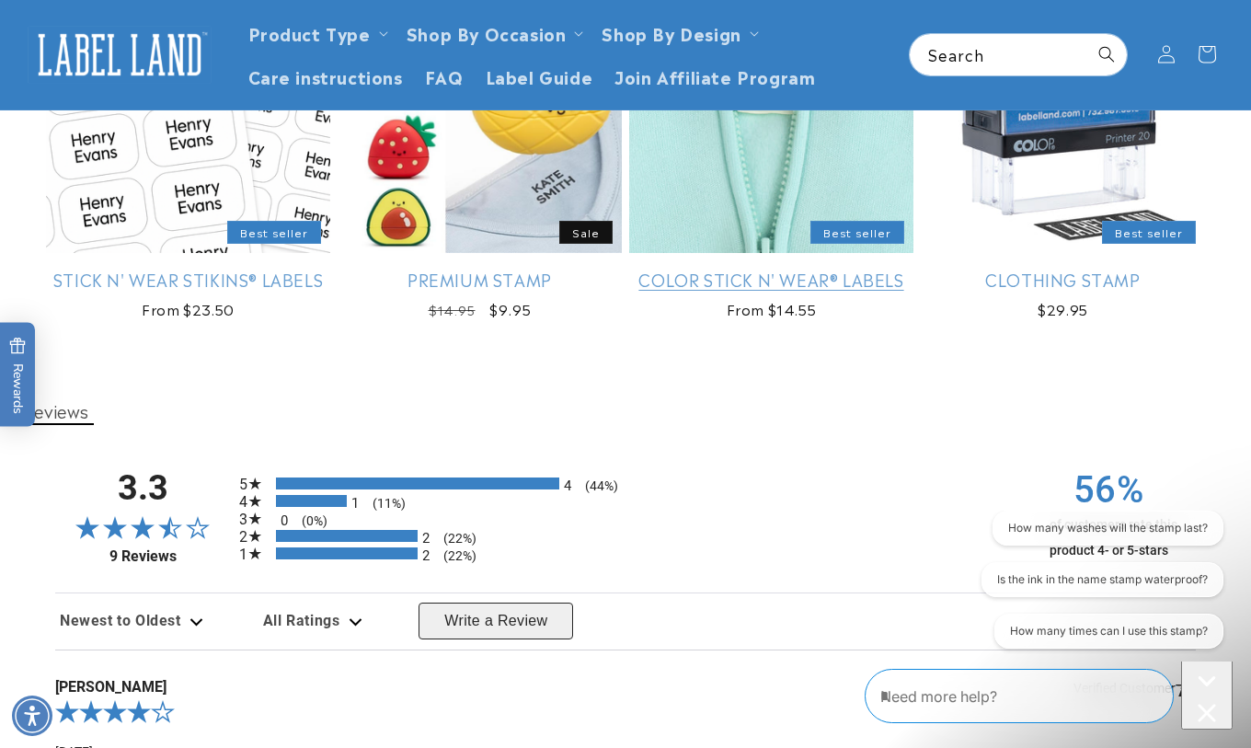
scroll to position [2208, 0]
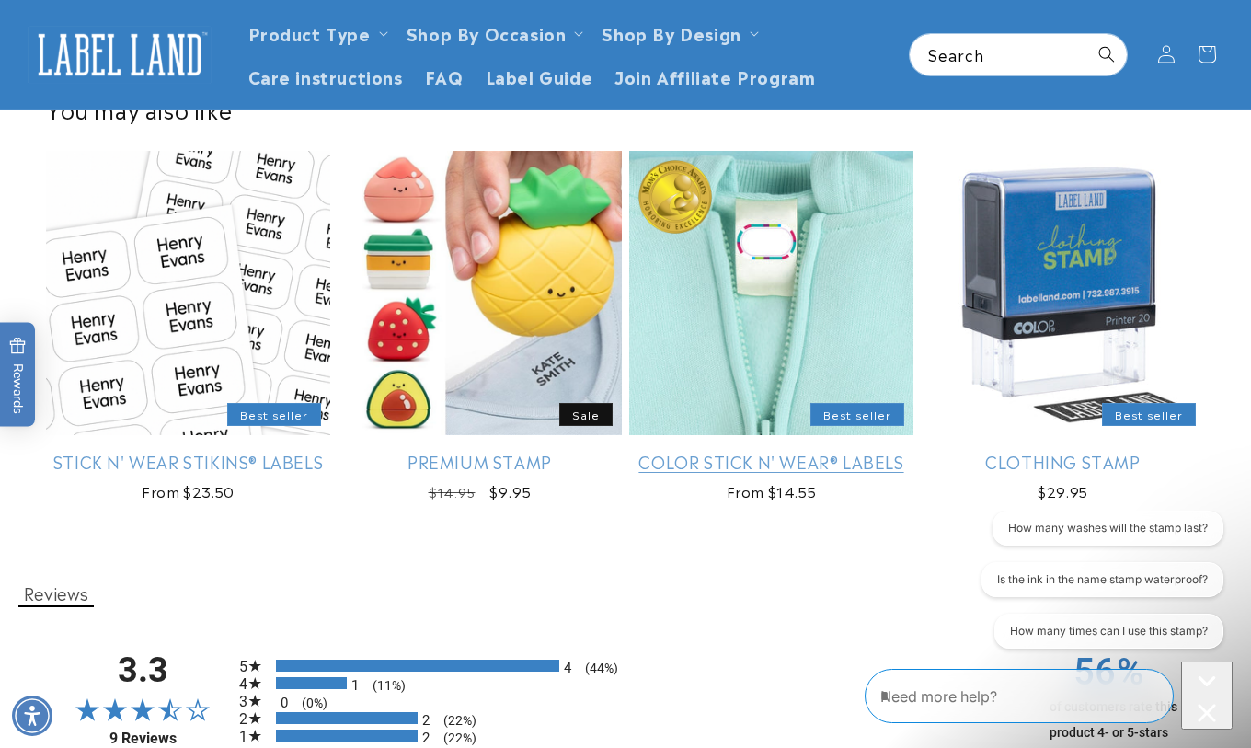
click at [729, 451] on link "Color Stick N' Wear® Labels" at bounding box center [771, 461] width 284 height 21
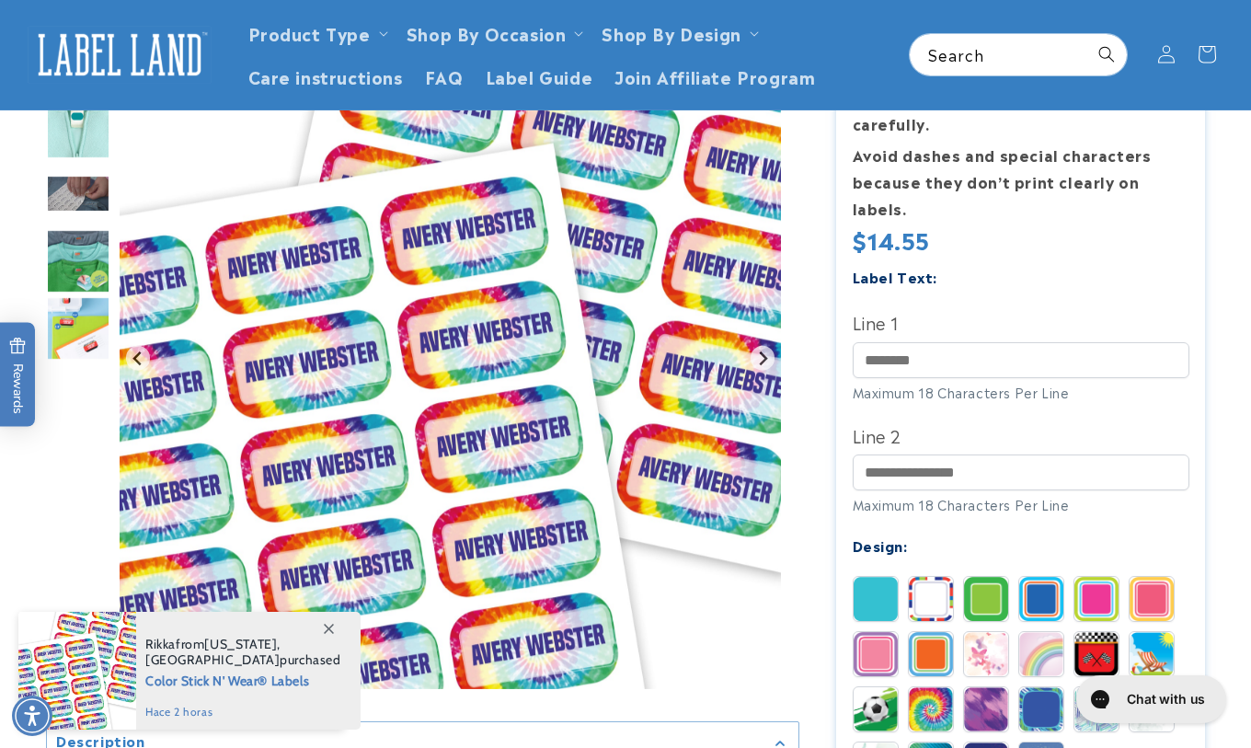
scroll to position [184, 0]
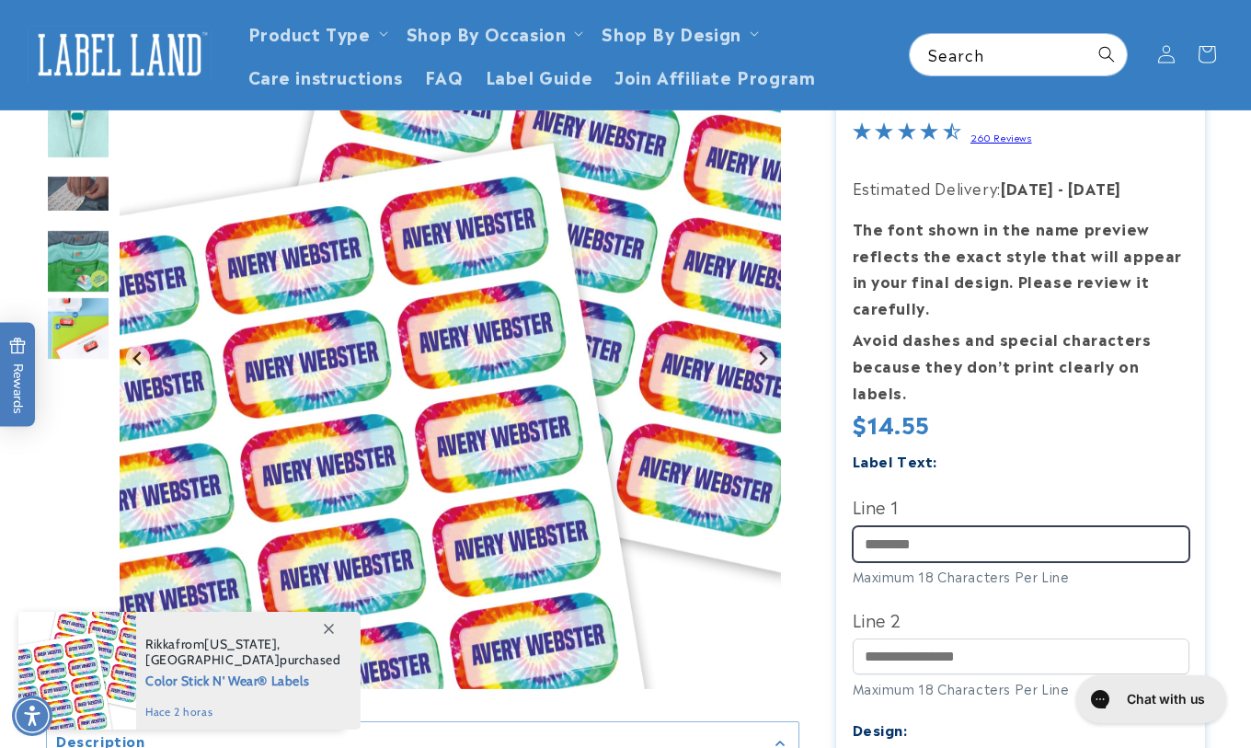
click at [951, 527] on input "Line 1" at bounding box center [1021, 544] width 337 height 36
paste input "**********"
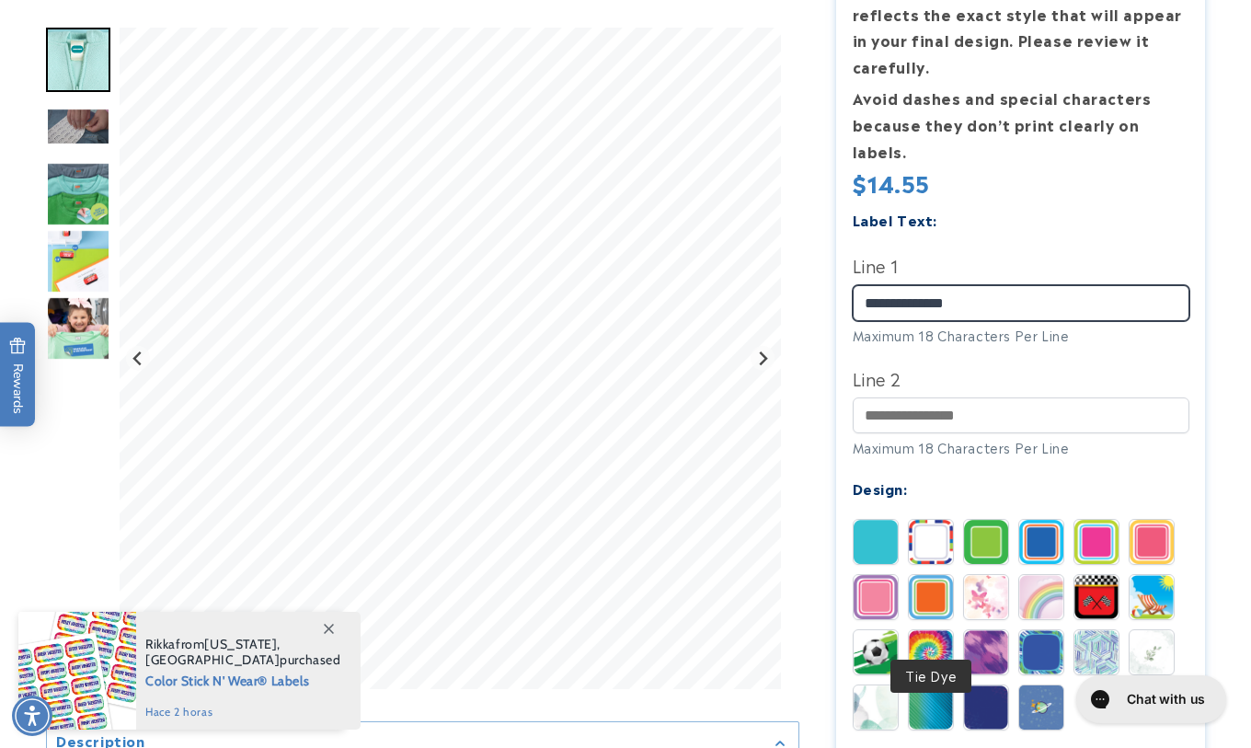
scroll to position [552, 0]
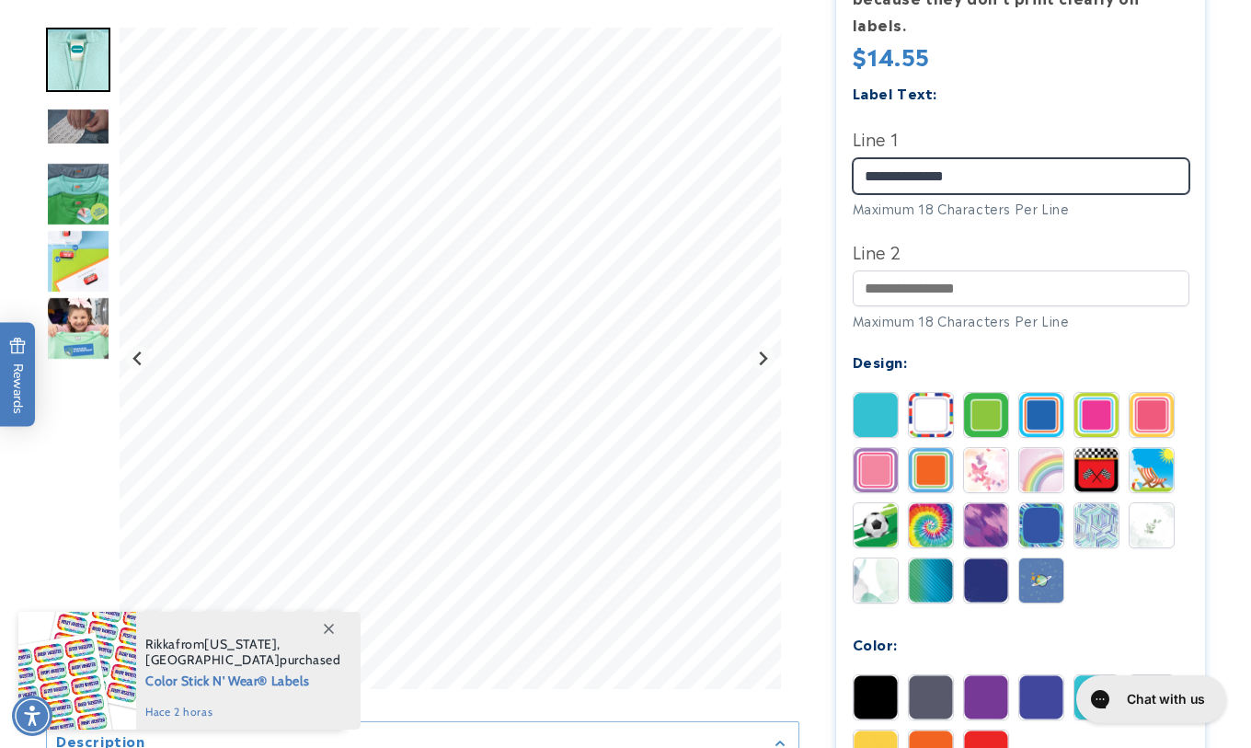
type input "**********"
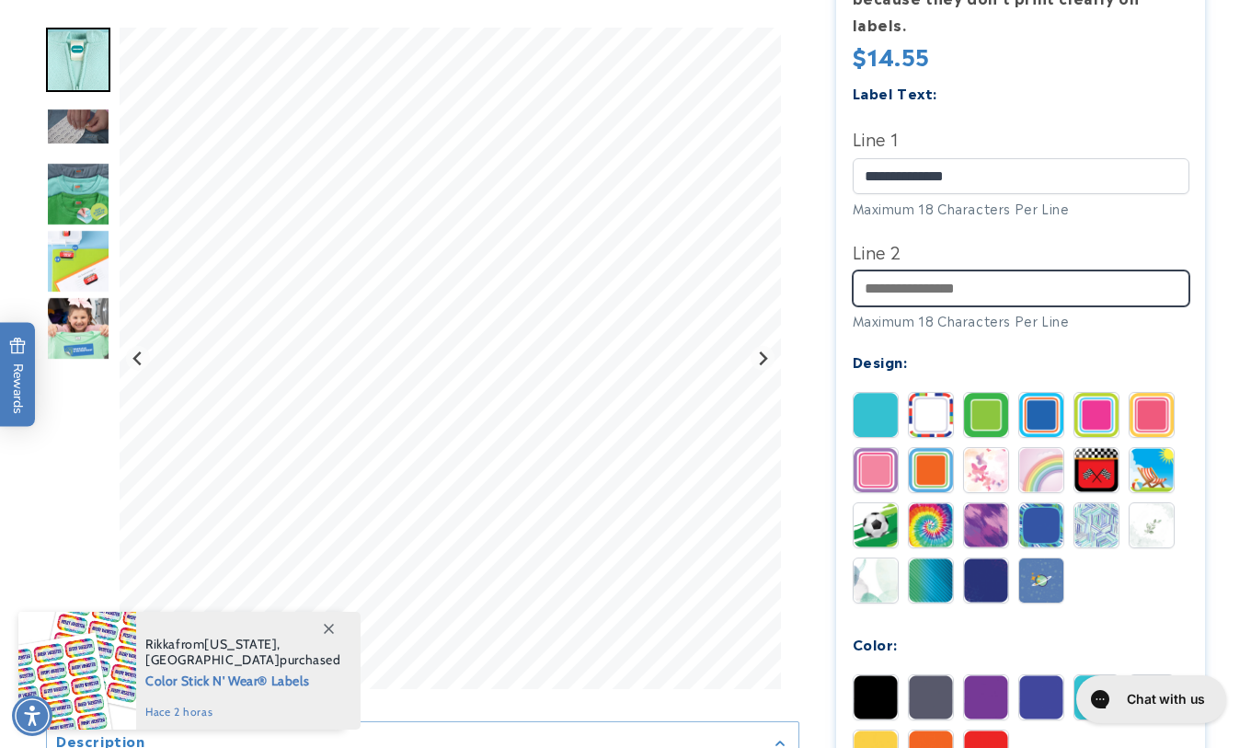
click at [933, 270] on input "Line 2" at bounding box center [1021, 288] width 337 height 36
paste input "**********"
type input "**********"
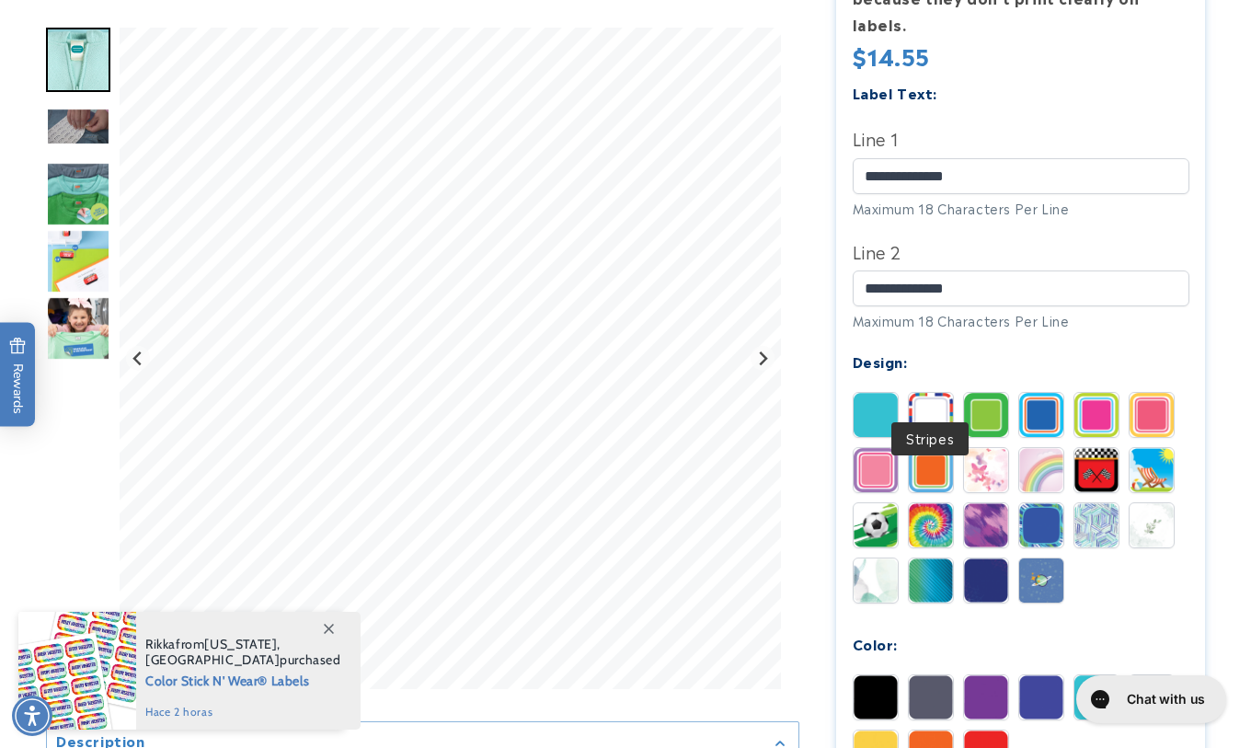
click at [921, 398] on img at bounding box center [931, 415] width 44 height 44
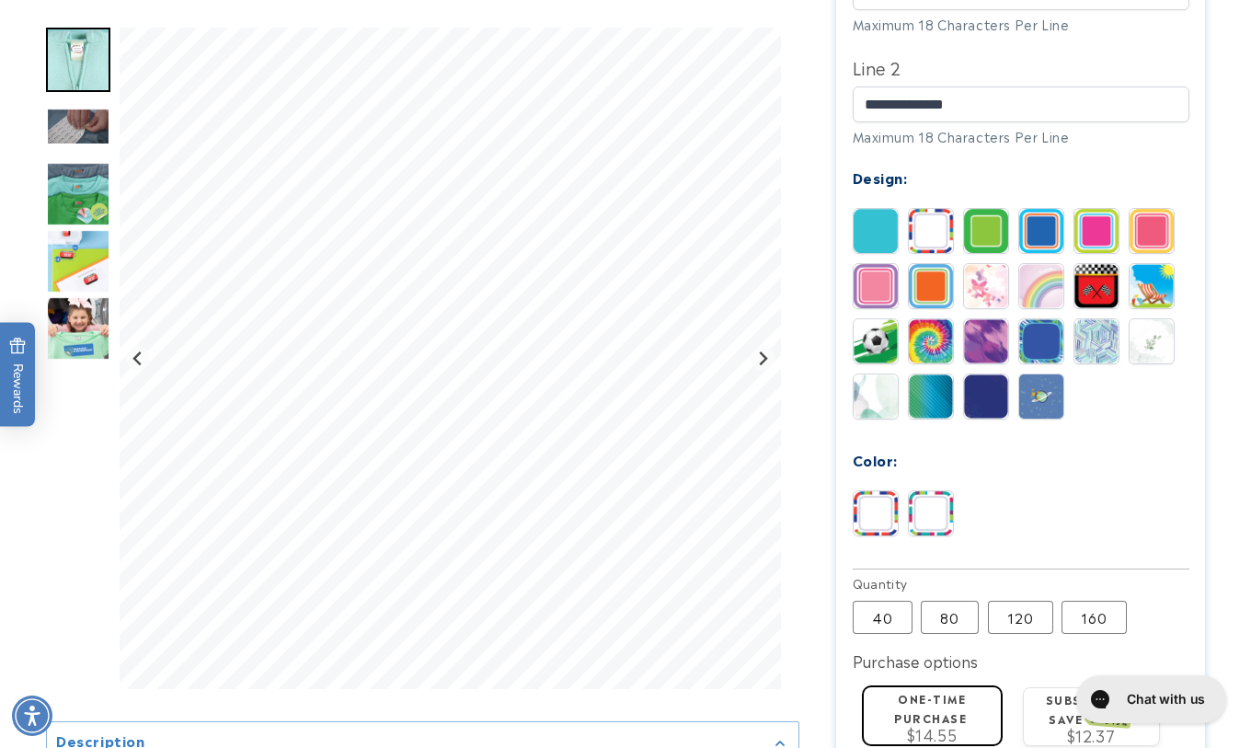
click at [923, 491] on img at bounding box center [931, 513] width 44 height 44
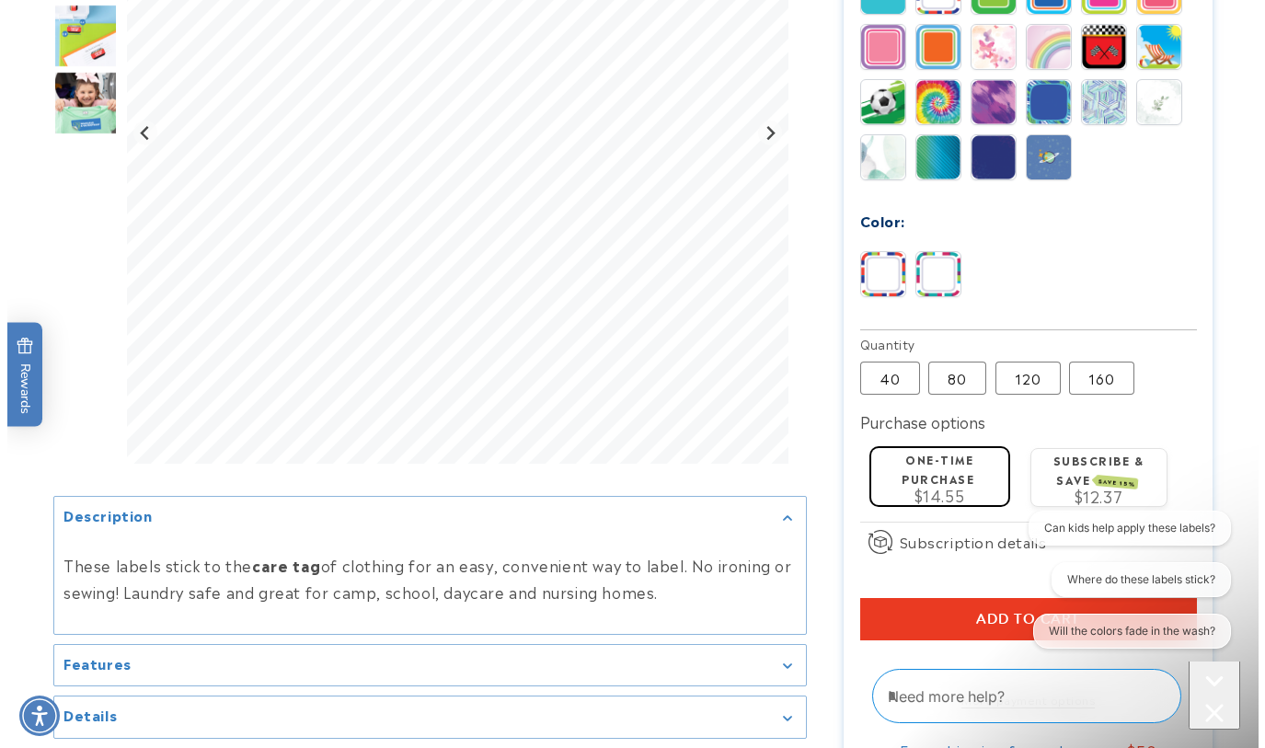
scroll to position [1104, 0]
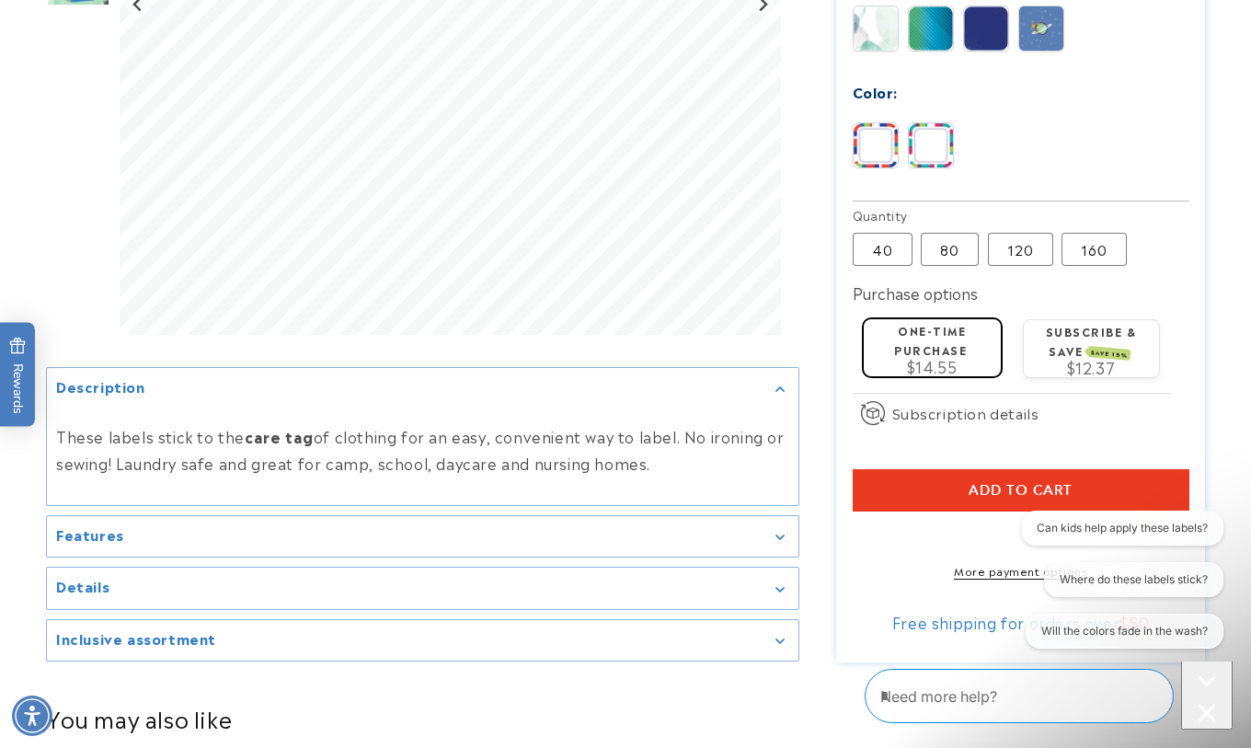
click at [0, 0] on div "How subscriptions work By signing up to this subscription you agree to place a …" at bounding box center [0, 0] width 0 height 0
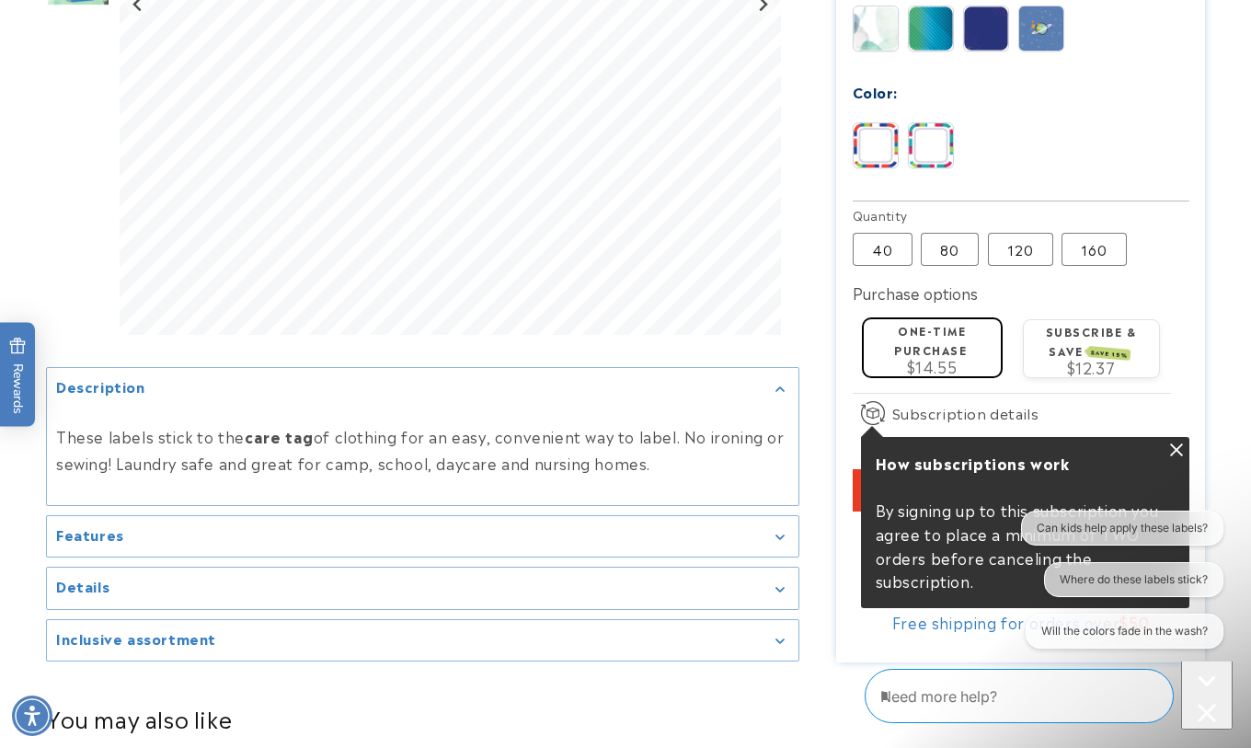
click at [869, 469] on button "Add to cart" at bounding box center [1021, 490] width 337 height 42
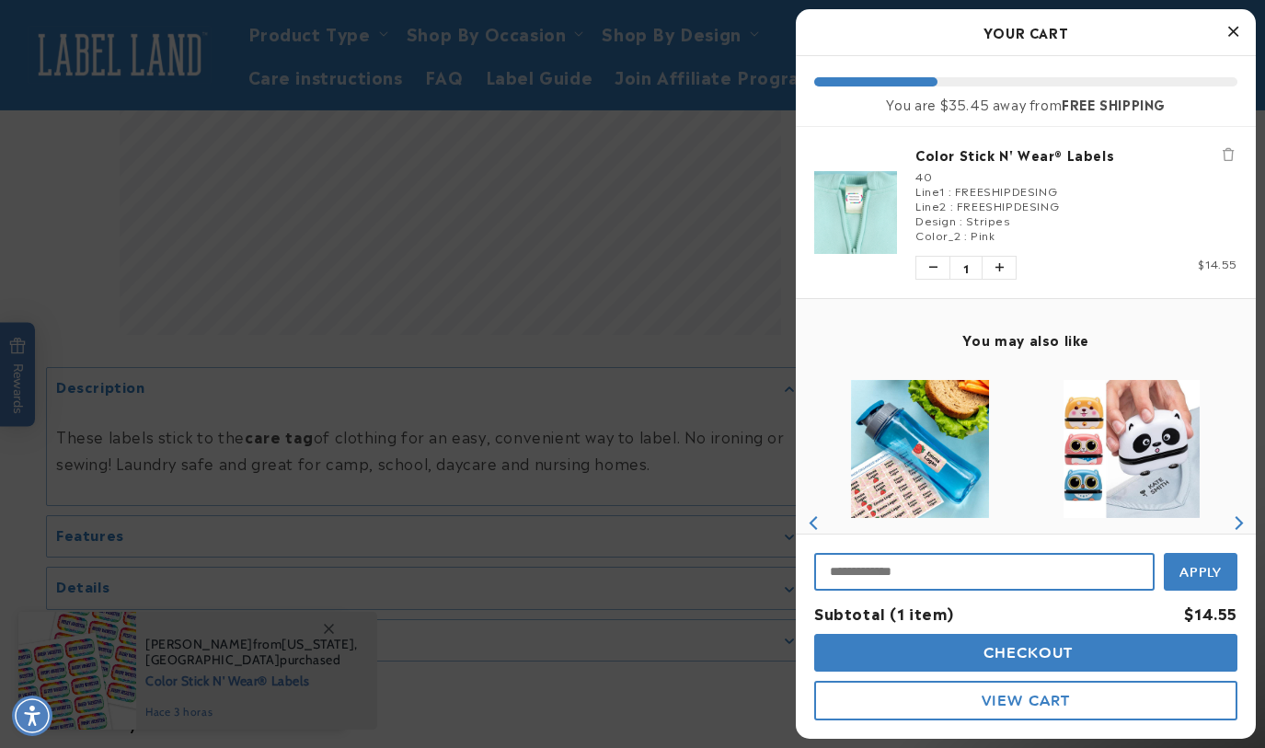
click at [1060, 559] on input "Input Discount" at bounding box center [984, 572] width 340 height 38
paste input "**********"
type input "**********"
click at [1213, 574] on span "Apply" at bounding box center [1200, 570] width 43 height 17
